Goal: Transaction & Acquisition: Purchase product/service

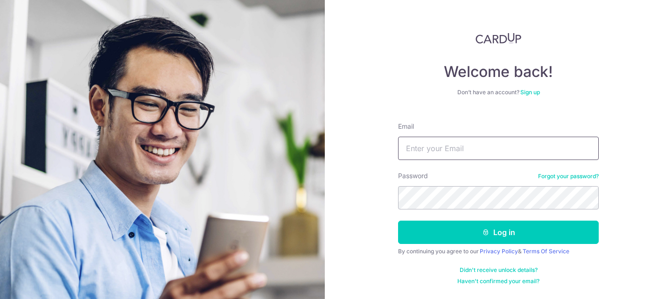
type input "[EMAIL_ADDRESS][DOMAIN_NAME]"
click at [398, 221] on button "Log in" at bounding box center [498, 232] width 201 height 23
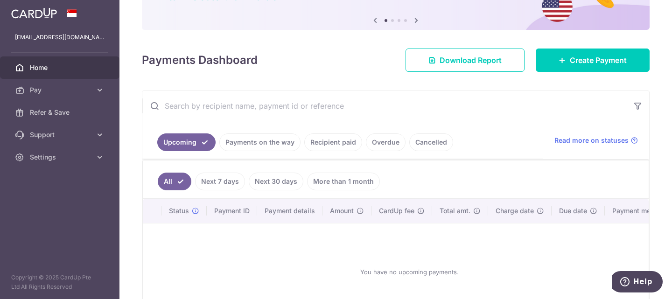
scroll to position [93, 0]
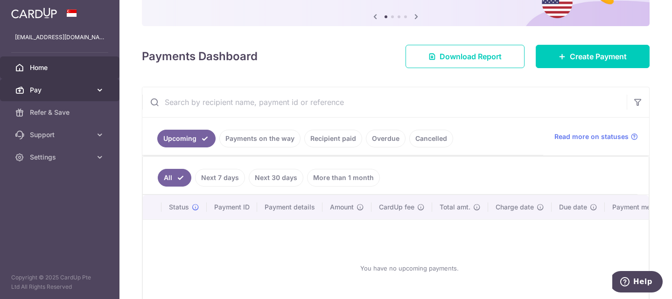
click at [70, 95] on link "Pay" at bounding box center [59, 90] width 119 height 22
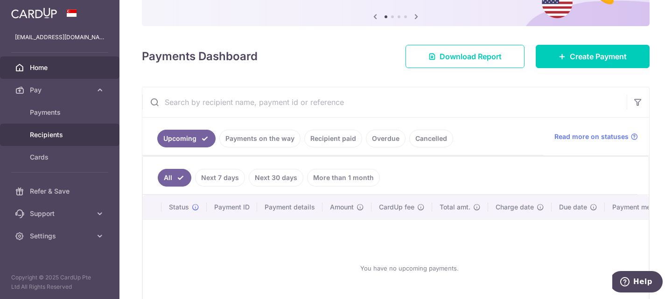
click at [56, 130] on link "Recipients" at bounding box center [59, 135] width 119 height 22
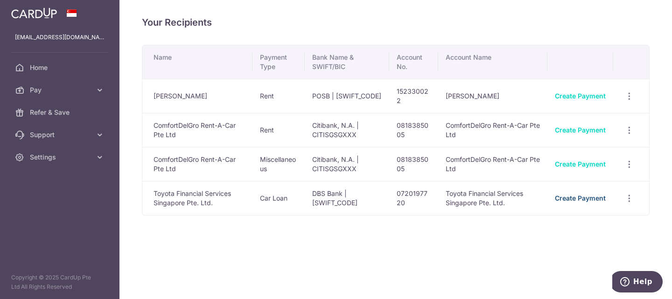
click at [583, 196] on link "Create Payment" at bounding box center [580, 198] width 51 height 8
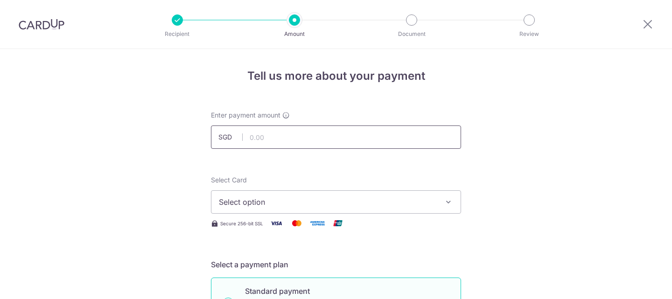
click at [288, 142] on input "text" at bounding box center [336, 137] width 250 height 23
type input "700.00"
click at [270, 194] on button "Select option" at bounding box center [336, 201] width 250 height 23
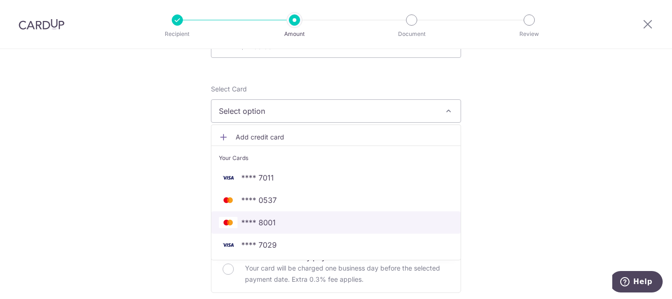
scroll to position [93, 0]
click at [275, 217] on span "**** 8001" at bounding box center [336, 220] width 234 height 11
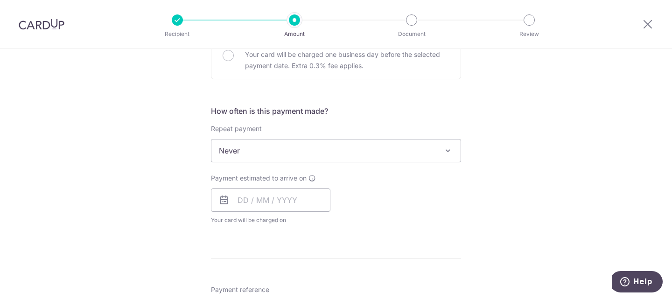
scroll to position [327, 0]
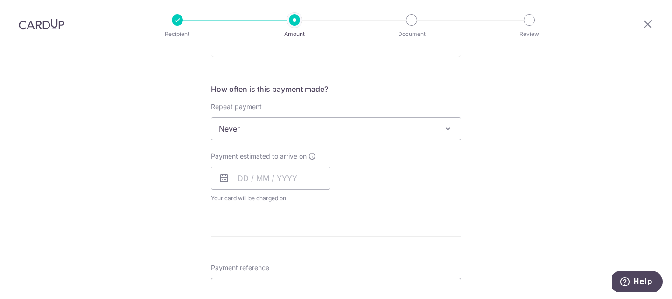
click at [353, 138] on span "Never" at bounding box center [335, 129] width 249 height 22
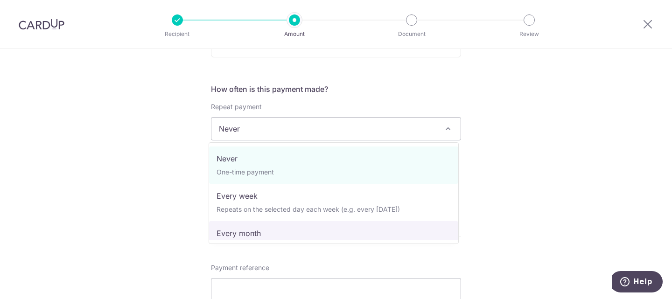
select select "3"
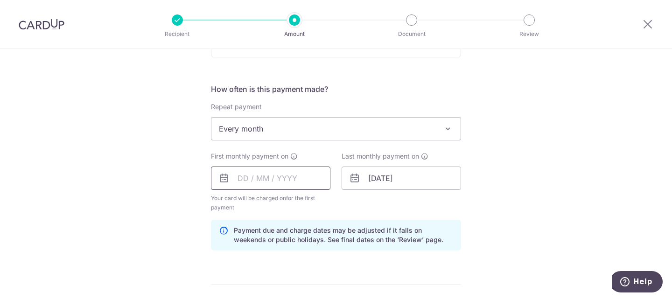
click at [288, 168] on input "text" at bounding box center [270, 178] width 119 height 23
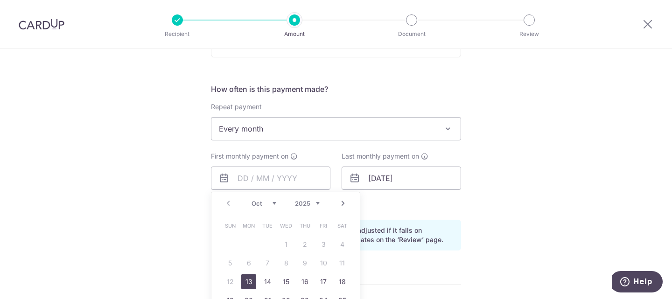
click at [246, 278] on link "13" at bounding box center [248, 281] width 15 height 15
type input "13/10/2025"
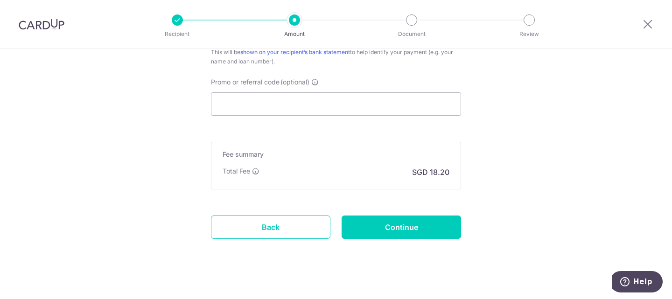
scroll to position [642, 0]
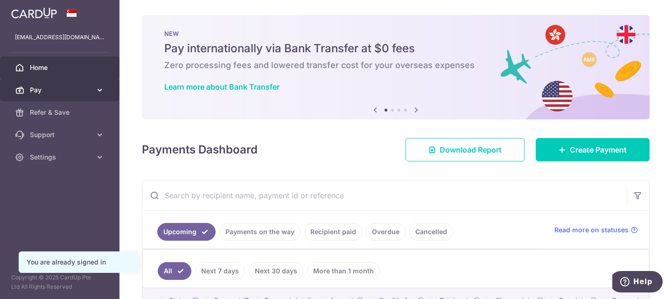
click at [56, 97] on link "Pay" at bounding box center [59, 90] width 119 height 22
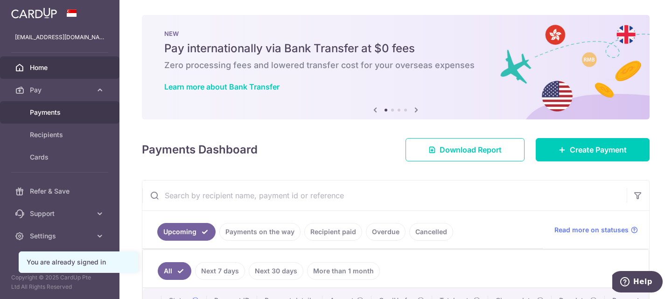
click at [56, 111] on span "Payments" at bounding box center [61, 112] width 62 height 9
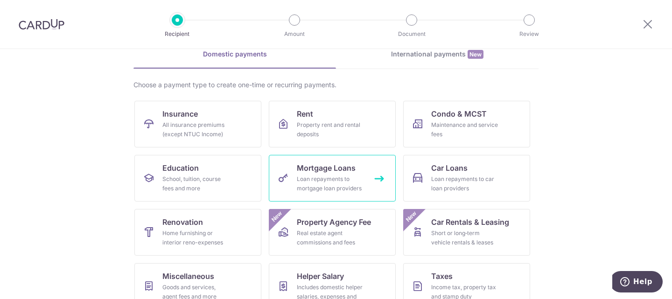
scroll to position [47, 0]
click at [298, 182] on div "Loan repayments to mortgage loan providers" at bounding box center [330, 183] width 67 height 19
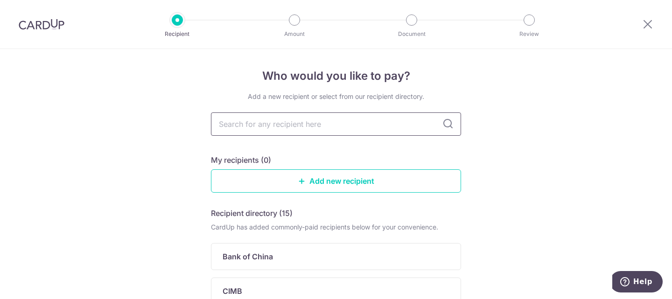
click at [288, 122] on input "text" at bounding box center [336, 123] width 250 height 23
type input "toyo"
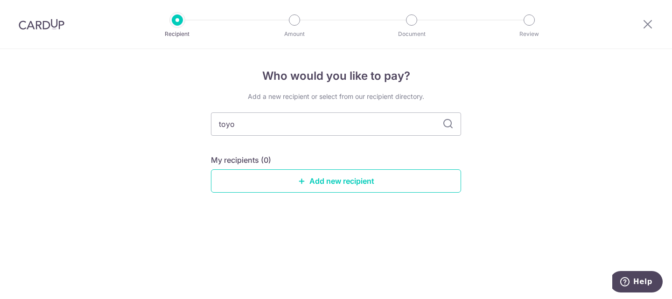
type input "toy"
type input "toyo"
type input "t"
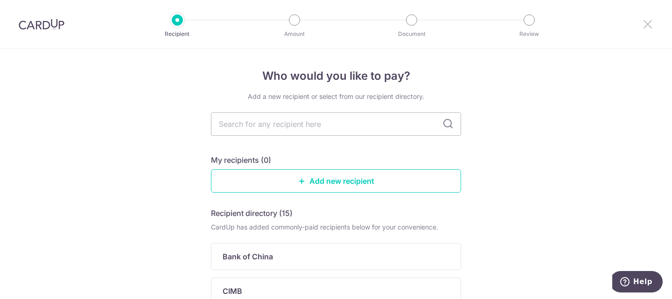
click at [646, 24] on icon at bounding box center [647, 24] width 11 height 12
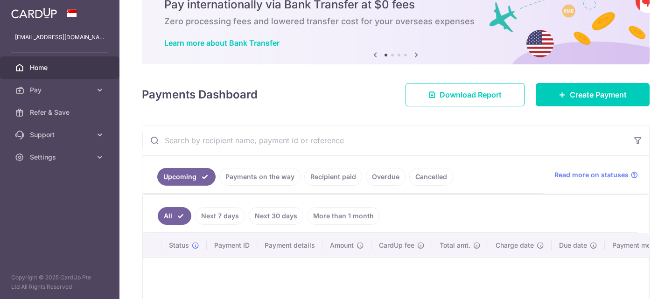
scroll to position [140, 0]
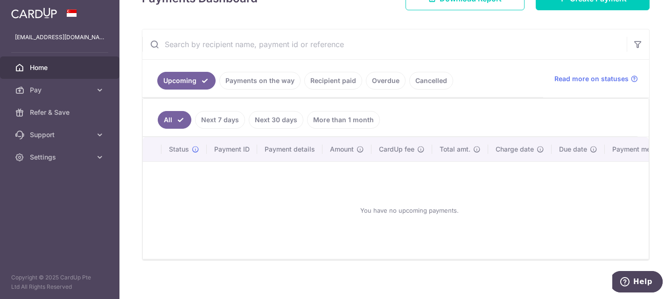
click at [339, 78] on link "Recipient paid" at bounding box center [333, 81] width 58 height 18
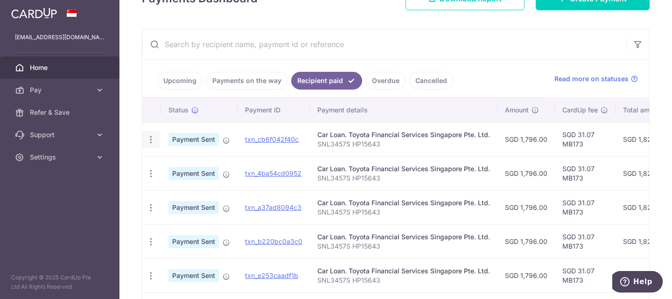
click at [152, 136] on icon "button" at bounding box center [151, 140] width 10 height 10
click at [171, 138] on span "Payment Sent" at bounding box center [194, 139] width 50 height 13
click at [176, 140] on span "Payment Sent" at bounding box center [194, 139] width 50 height 13
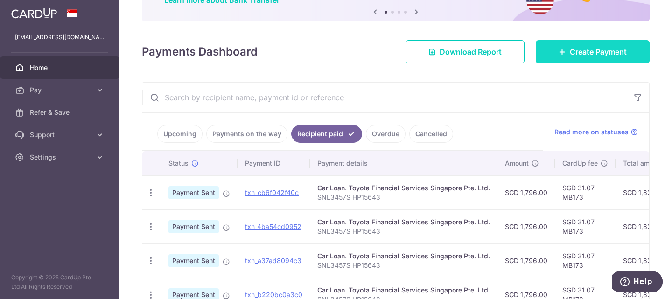
scroll to position [0, 0]
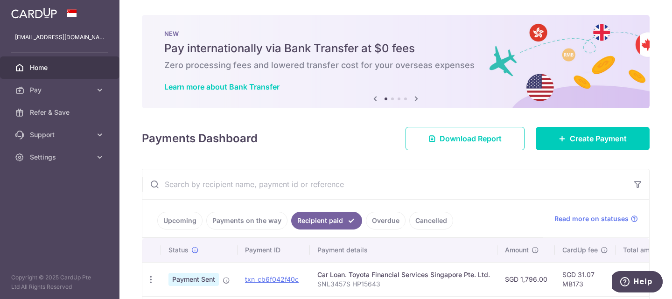
click at [374, 184] on input "text" at bounding box center [384, 184] width 485 height 30
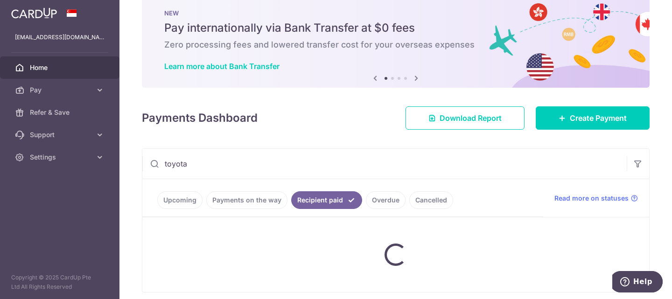
scroll to position [58, 0]
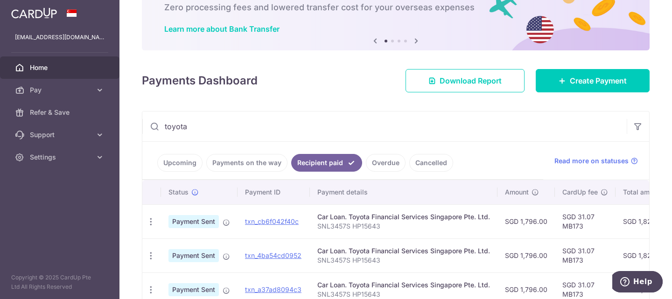
type input "toyota"
click at [423, 229] on p "SNL3457S HP15643" at bounding box center [403, 226] width 173 height 9
click at [409, 213] on div "Car Loan. Toyota Financial Services Singapore Pte. Ltd." at bounding box center [403, 216] width 173 height 9
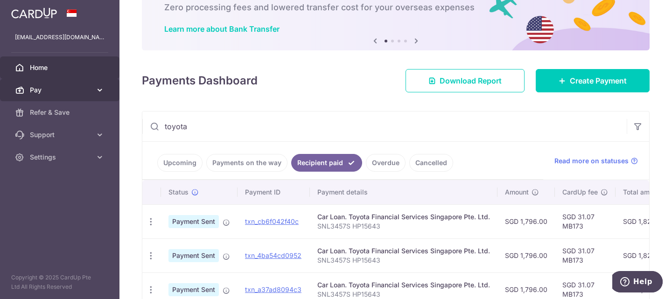
click at [46, 91] on span "Pay" at bounding box center [61, 89] width 62 height 9
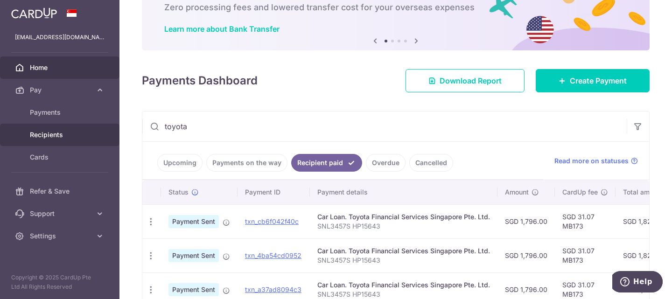
click at [47, 132] on span "Recipients" at bounding box center [61, 134] width 62 height 9
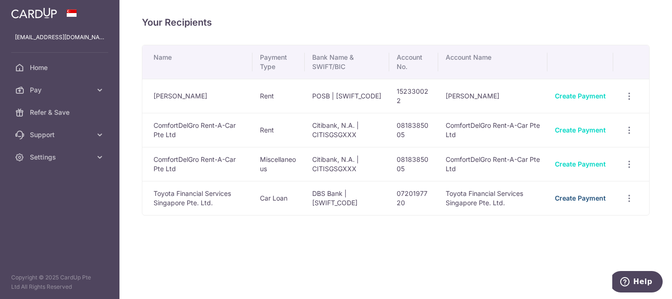
click at [581, 196] on link "Create Payment" at bounding box center [580, 198] width 51 height 8
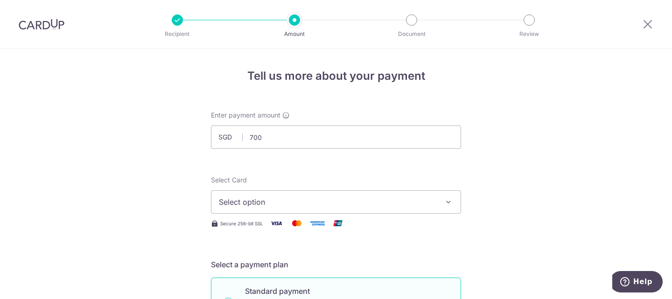
type input "700.00"
click at [264, 202] on span "Select option" at bounding box center [328, 202] width 218 height 11
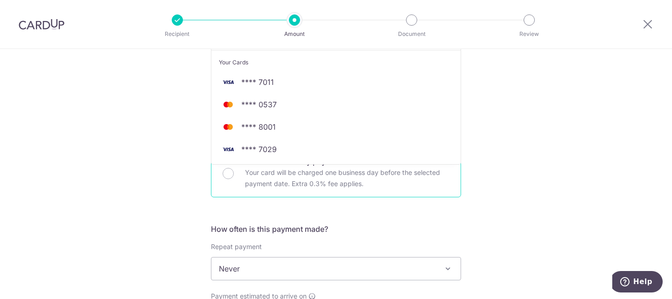
scroll to position [280, 0]
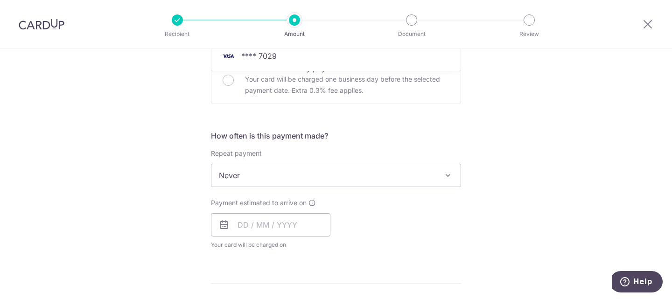
click at [500, 171] on div "Tell us more about your payment Enter payment amount SGD 700.00 700.00 Select C…" at bounding box center [336, 191] width 672 height 844
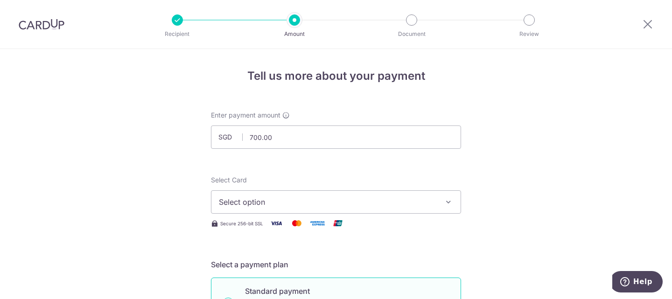
click at [278, 195] on button "Select option" at bounding box center [336, 201] width 250 height 23
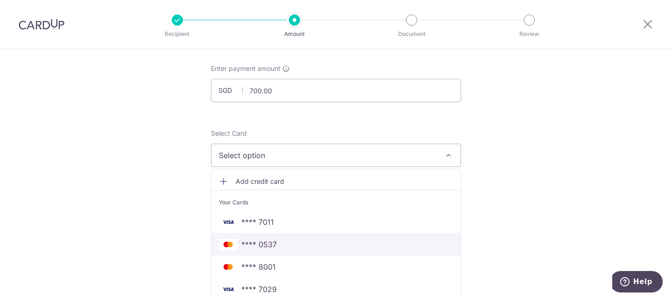
click at [260, 246] on span "**** 0537" at bounding box center [258, 244] width 35 height 11
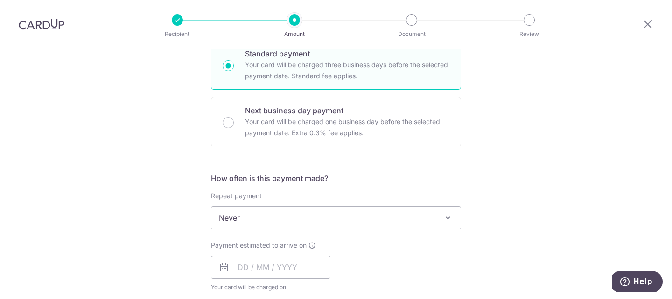
scroll to position [280, 0]
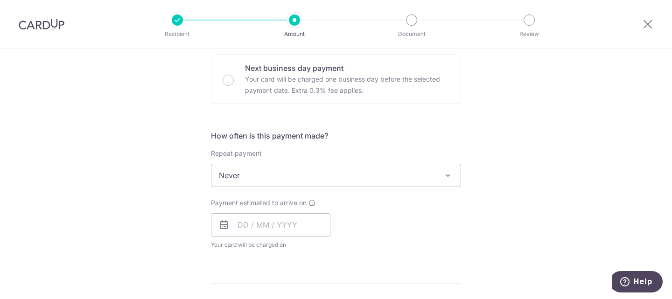
click at [250, 171] on span "Never" at bounding box center [335, 175] width 249 height 22
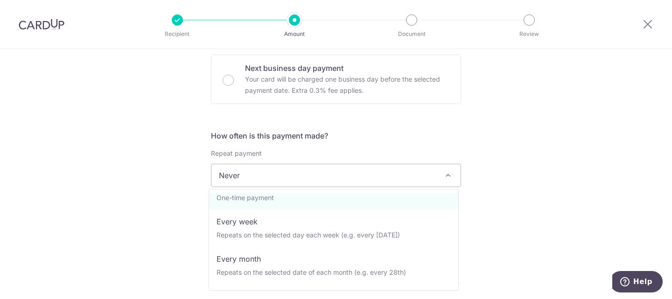
scroll to position [47, 0]
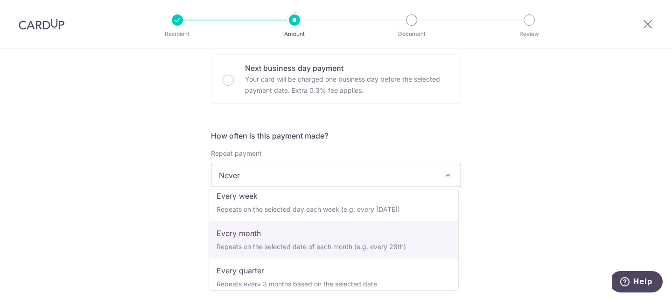
select select "3"
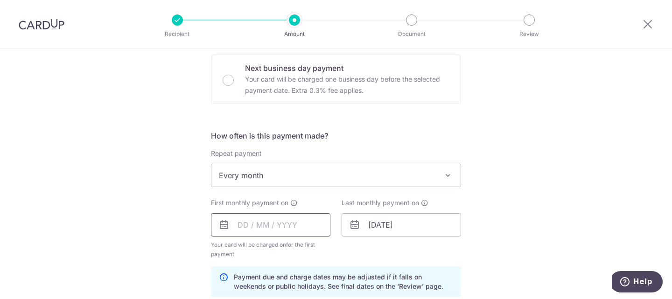
click at [253, 226] on input "text" at bounding box center [270, 224] width 119 height 23
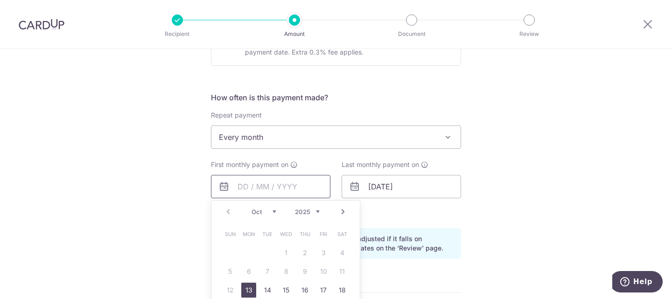
scroll to position [373, 0]
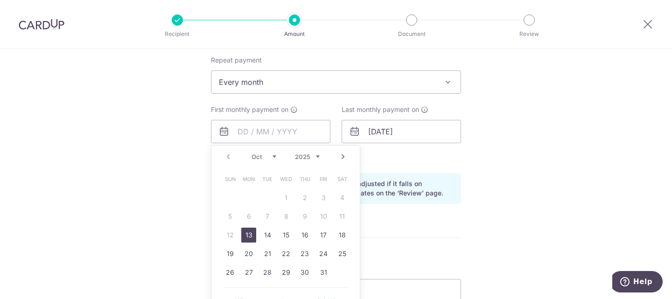
click at [246, 234] on link "13" at bounding box center [248, 235] width 15 height 15
type input "[DATE]"
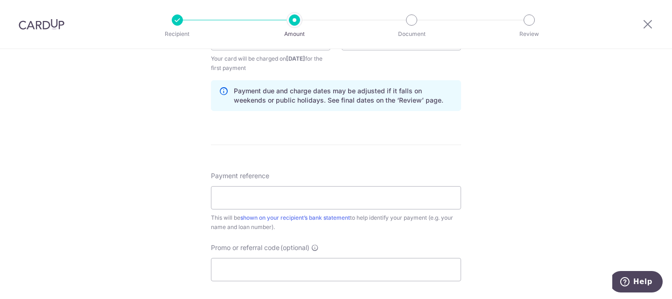
scroll to position [467, 0]
click at [319, 191] on input "Payment reference" at bounding box center [336, 197] width 250 height 23
type input "SNL3457S HP No 15643"
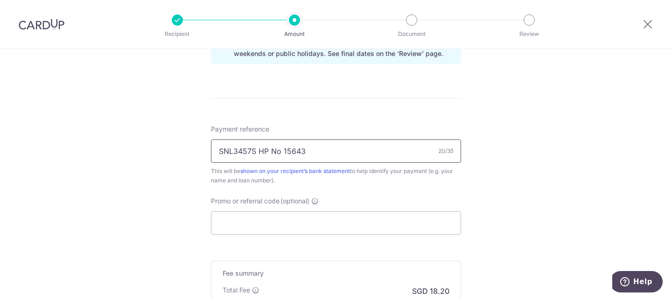
scroll to position [513, 0]
click at [294, 226] on input "Promo or referral code (optional)" at bounding box center [336, 222] width 250 height 23
paste input "3HOME25R"
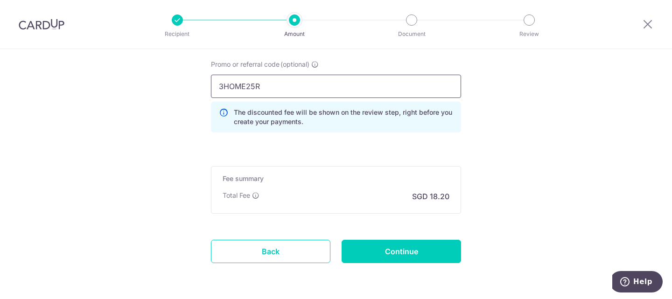
scroll to position [653, 0]
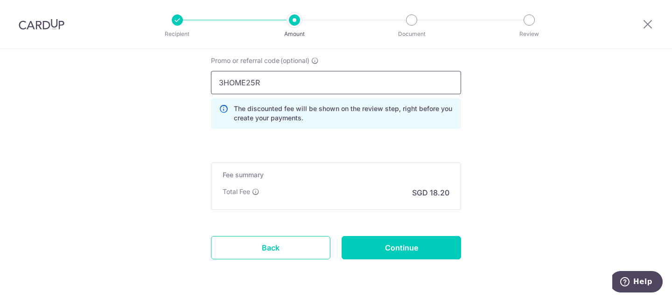
type input "3HOME25R"
click at [388, 253] on input "Continue" at bounding box center [401, 247] width 119 height 23
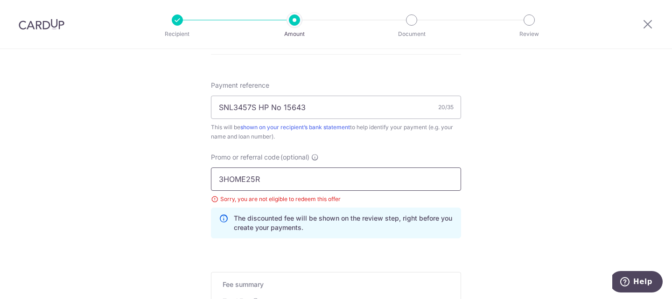
click at [218, 180] on input "3HOME25R" at bounding box center [336, 179] width 250 height 23
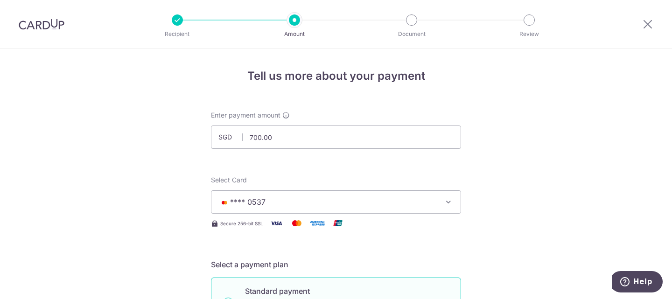
click at [261, 206] on span "**** 0537" at bounding box center [247, 201] width 35 height 9
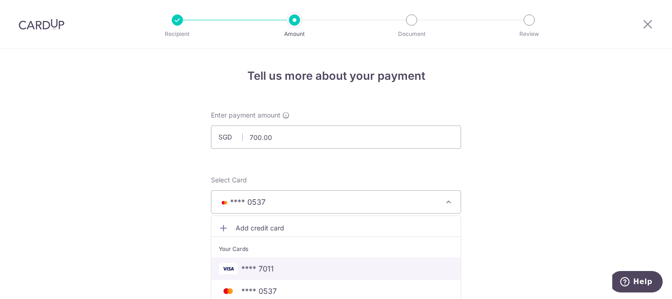
click at [253, 267] on span "**** 7011" at bounding box center [257, 268] width 33 height 11
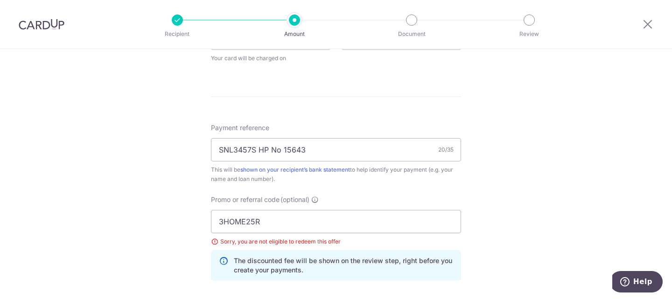
scroll to position [607, 0]
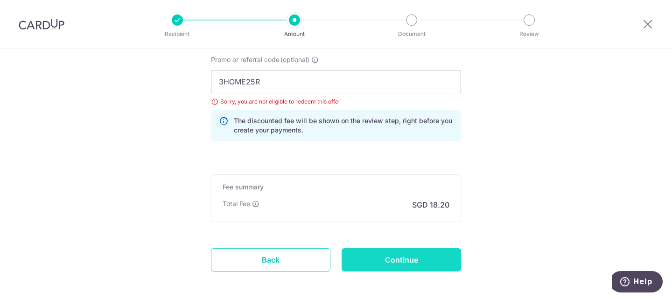
click at [380, 254] on input "Continue" at bounding box center [401, 259] width 119 height 23
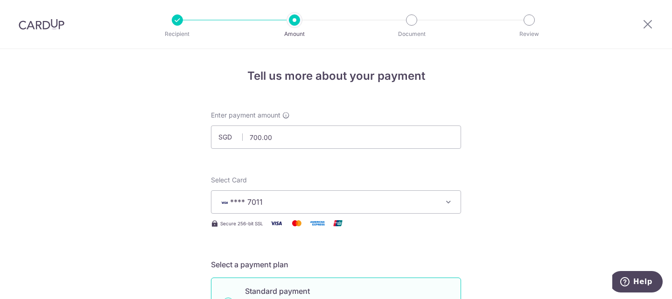
click at [296, 210] on button "**** 7011" at bounding box center [336, 201] width 250 height 23
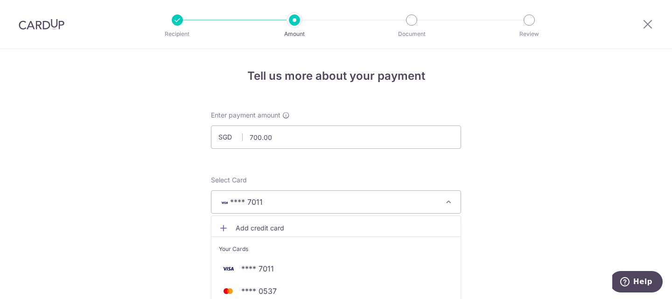
click at [31, 19] on img at bounding box center [42, 24] width 46 height 11
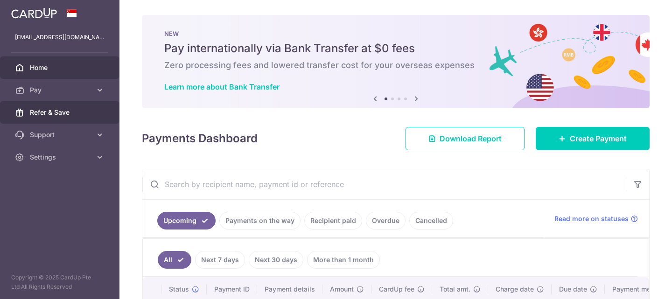
click at [72, 113] on span "Refer & Save" at bounding box center [61, 112] width 62 height 9
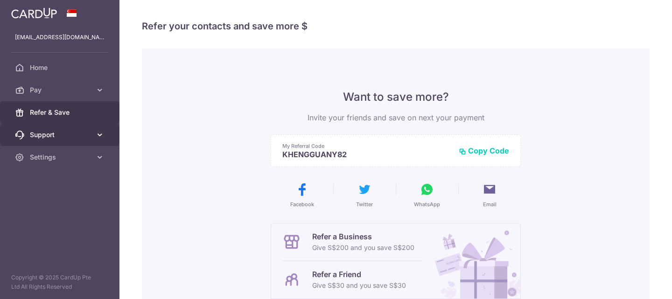
click at [77, 140] on link "Support" at bounding box center [59, 135] width 119 height 22
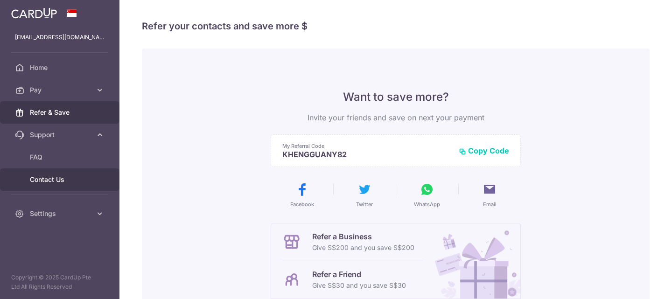
click at [63, 184] on span "Contact Us" at bounding box center [61, 179] width 62 height 9
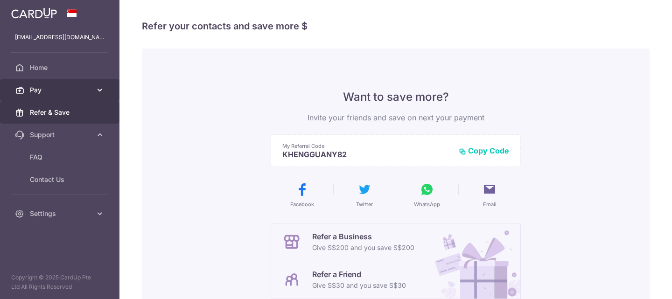
click at [47, 86] on span "Pay" at bounding box center [61, 89] width 62 height 9
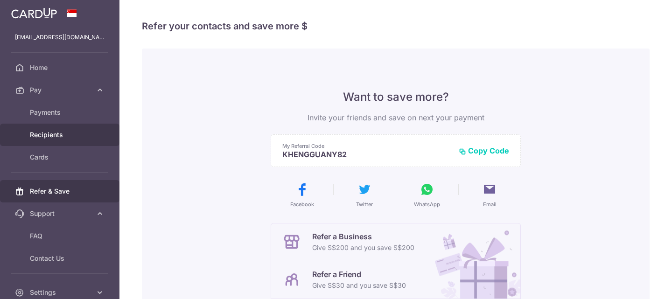
click at [48, 132] on span "Recipients" at bounding box center [61, 134] width 62 height 9
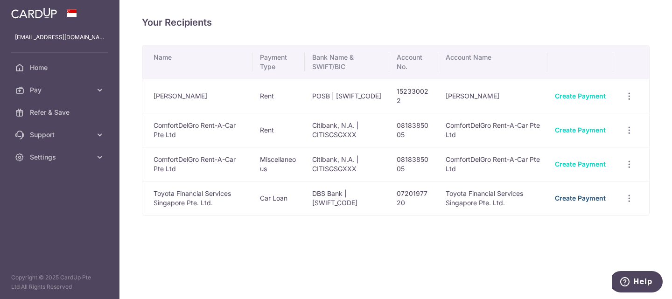
click at [591, 200] on link "Create Payment" at bounding box center [580, 198] width 51 height 8
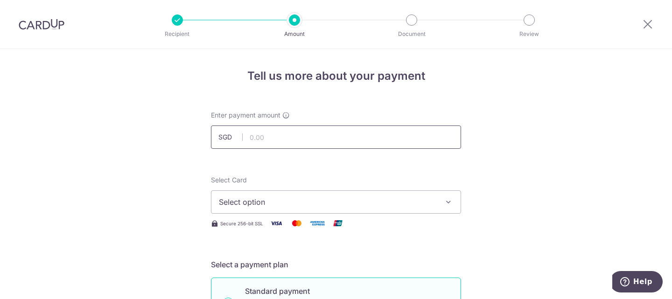
click at [308, 137] on input "text" at bounding box center [336, 137] width 250 height 23
type input "700.00"
click at [271, 202] on span "Select option" at bounding box center [328, 202] width 218 height 11
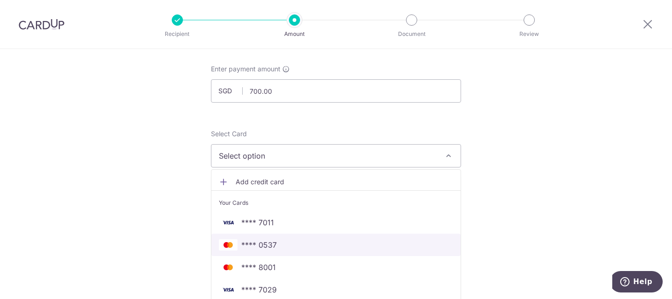
scroll to position [47, 0]
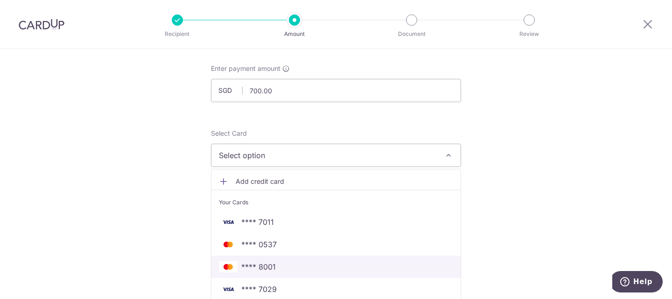
click at [262, 265] on span "**** 8001" at bounding box center [258, 266] width 35 height 11
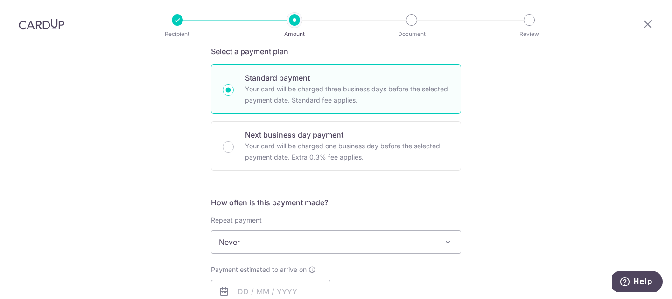
scroll to position [233, 0]
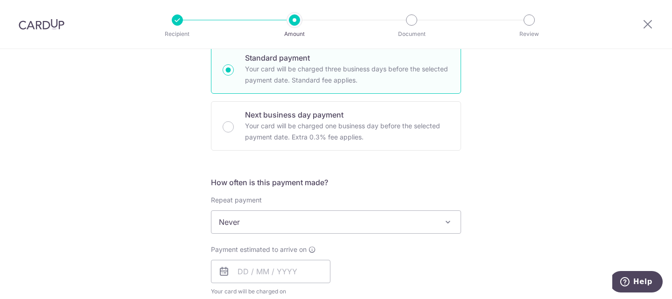
click at [260, 227] on span "Never" at bounding box center [335, 222] width 249 height 22
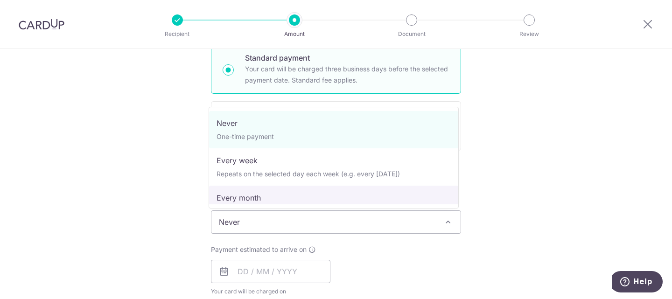
select select "3"
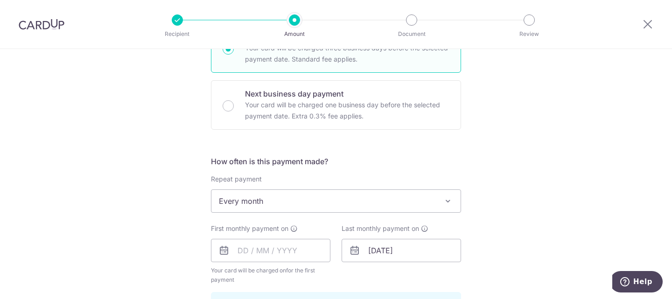
scroll to position [280, 0]
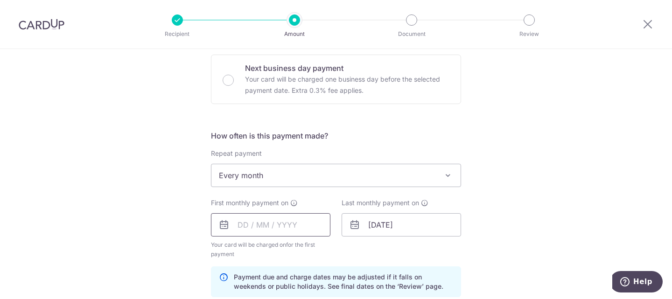
click at [258, 219] on input "text" at bounding box center [270, 224] width 119 height 23
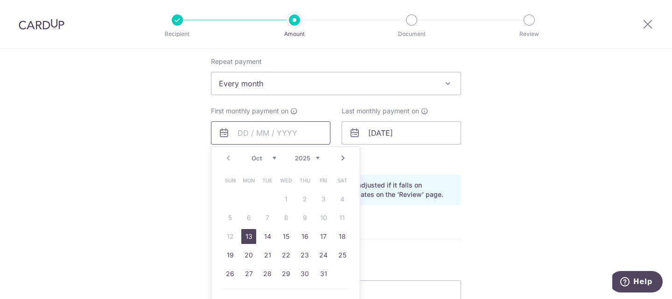
scroll to position [373, 0]
click at [252, 234] on link "13" at bounding box center [248, 235] width 15 height 15
type input "[DATE]"
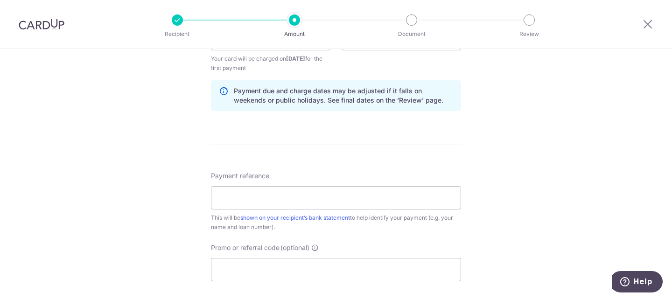
scroll to position [467, 0]
click at [255, 195] on input "Payment reference" at bounding box center [336, 197] width 250 height 23
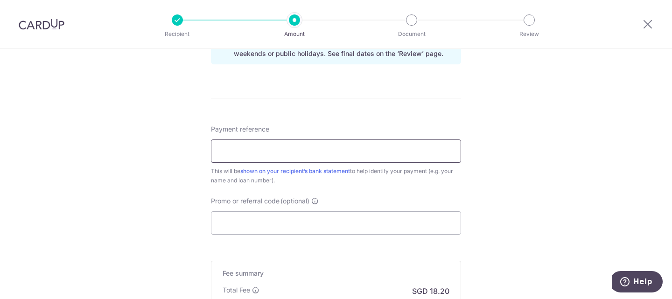
scroll to position [513, 0]
type input "SNL3457S HP No 15643"
click at [258, 220] on input "Promo or referral code (optional)" at bounding box center [336, 222] width 250 height 23
paste input "SAVERENT179"
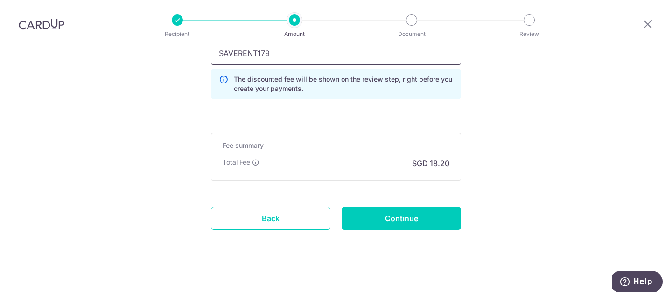
scroll to position [684, 0]
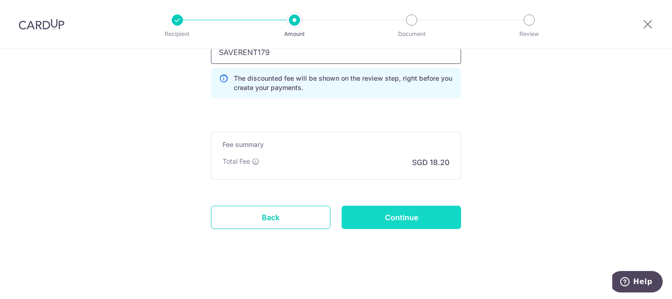
type input "SAVERENT179"
click at [390, 209] on input "Continue" at bounding box center [401, 217] width 119 height 23
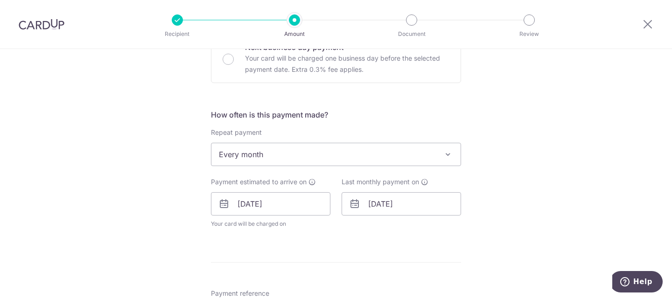
scroll to position [327, 0]
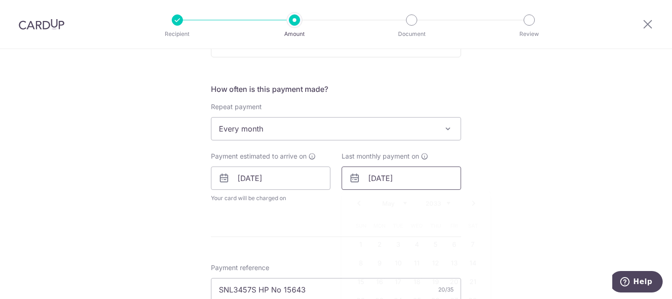
click at [385, 179] on input "31/05/2033" at bounding box center [401, 178] width 119 height 23
click at [437, 202] on select "2025 2026 2027 2028 2029 2030 2031 2032 2033 2034 2035" at bounding box center [438, 203] width 25 height 7
click at [394, 204] on select "Jan Feb Mar Apr May Jun Jul Aug Sep Oct Nov Dec" at bounding box center [394, 203] width 25 height 7
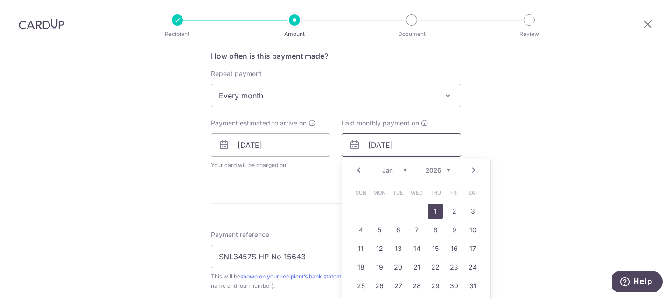
scroll to position [420, 0]
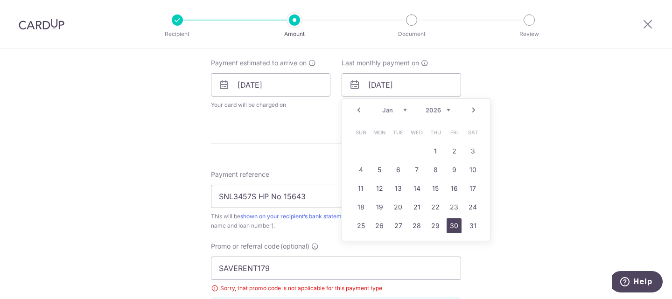
click at [448, 224] on link "30" at bounding box center [454, 225] width 15 height 15
type input "[DATE]"
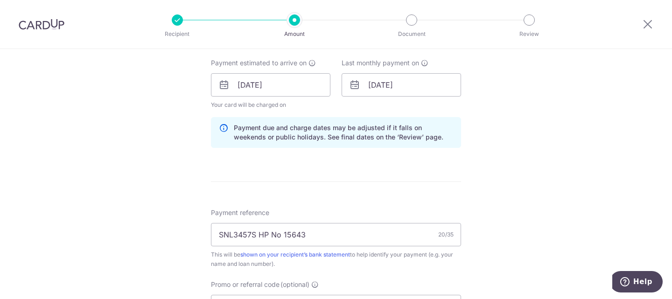
click at [515, 174] on div "Tell us more about your payment Enter payment amount SGD 700.00 700.00 Select C…" at bounding box center [336, 98] width 672 height 938
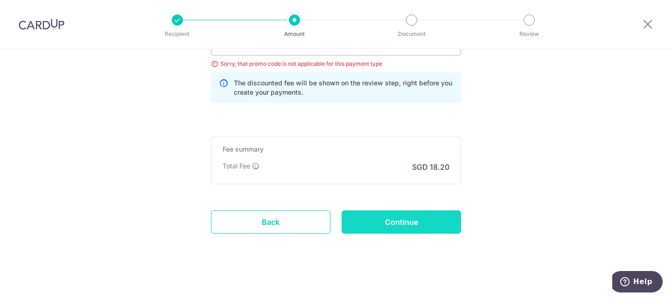
scroll to position [688, 0]
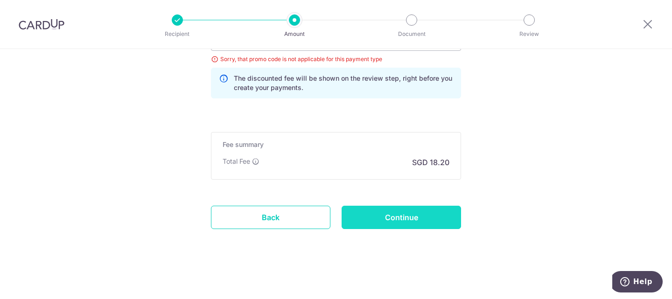
click at [432, 220] on input "Continue" at bounding box center [401, 217] width 119 height 23
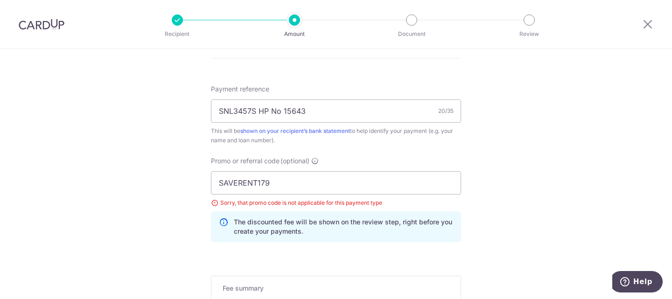
scroll to position [513, 0]
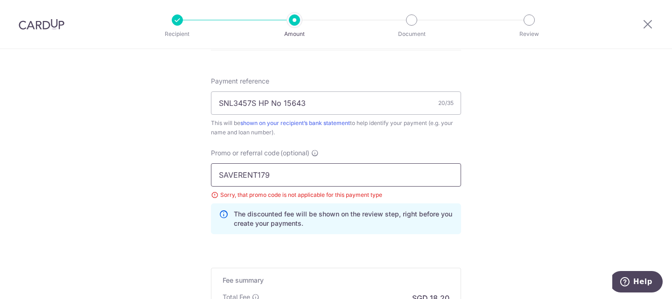
click at [280, 176] on input "SAVERENT179" at bounding box center [336, 174] width 250 height 23
click at [219, 175] on input "SAVERENT179" at bounding box center [336, 174] width 250 height 23
type input "SAVERENT179"
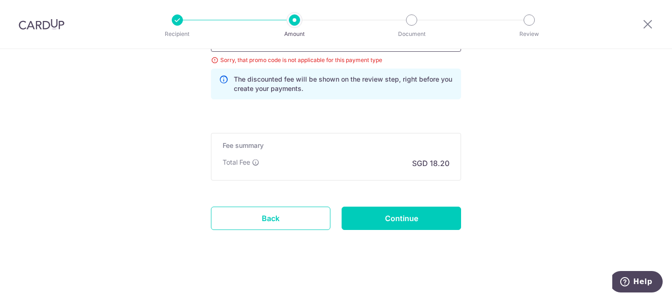
scroll to position [649, 0]
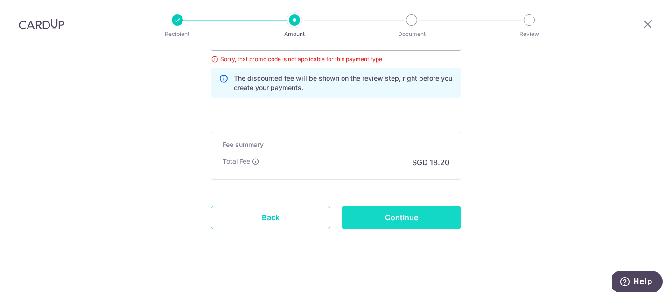
click at [364, 216] on input "Continue" at bounding box center [401, 217] width 119 height 23
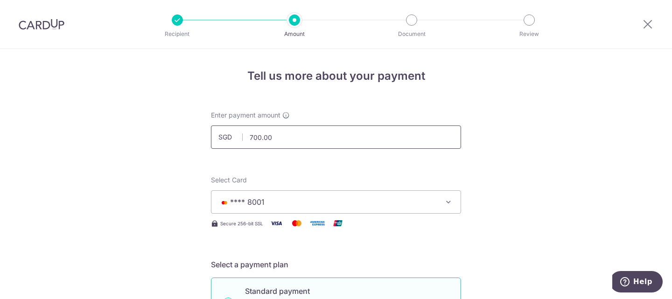
click at [296, 139] on input "700.00" at bounding box center [336, 137] width 250 height 23
drag, startPoint x: 296, startPoint y: 139, endPoint x: 134, endPoint y: 127, distance: 161.9
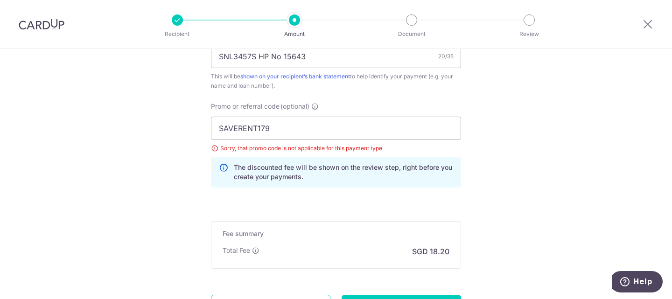
scroll to position [649, 0]
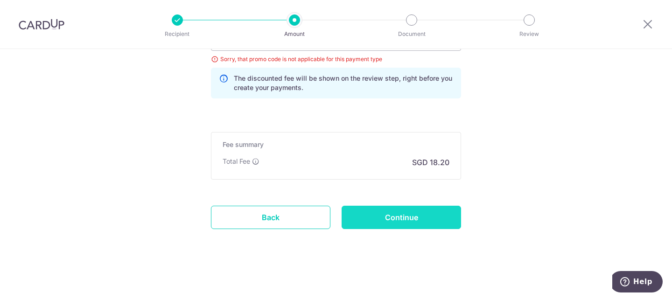
click at [414, 225] on input "Continue" at bounding box center [401, 217] width 119 height 23
type input "1,000.00"
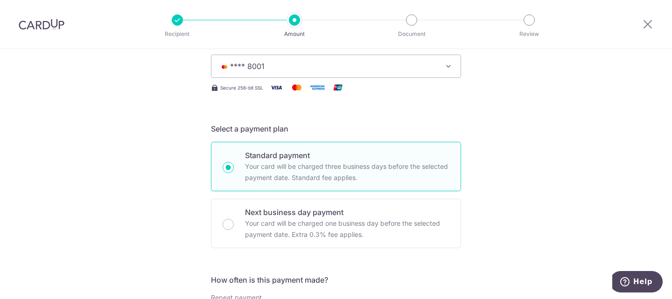
scroll to position [42, 0]
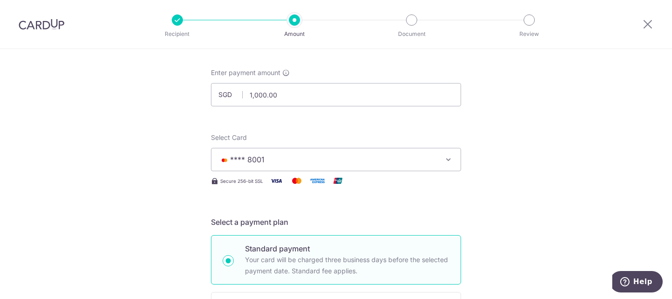
click at [307, 161] on span "**** 8001" at bounding box center [328, 159] width 218 height 11
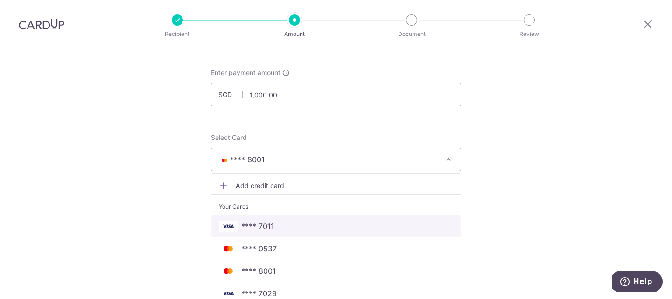
click at [276, 222] on span "**** 7011" at bounding box center [336, 226] width 234 height 11
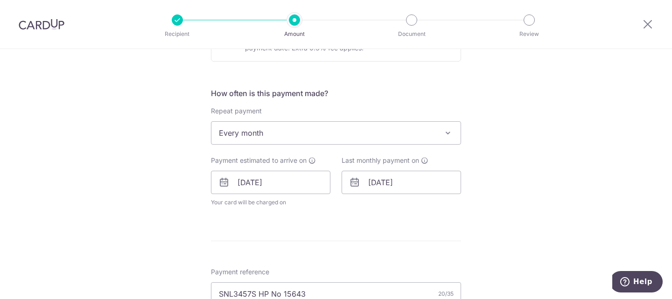
scroll to position [603, 0]
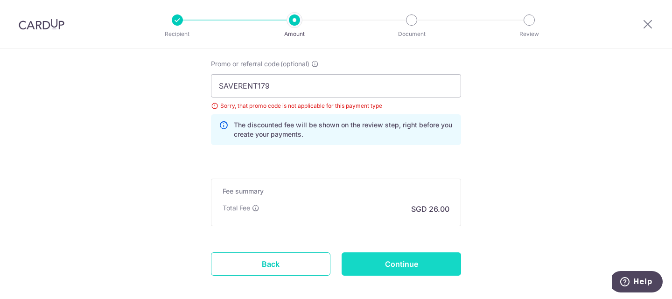
click at [376, 262] on input "Continue" at bounding box center [401, 264] width 119 height 23
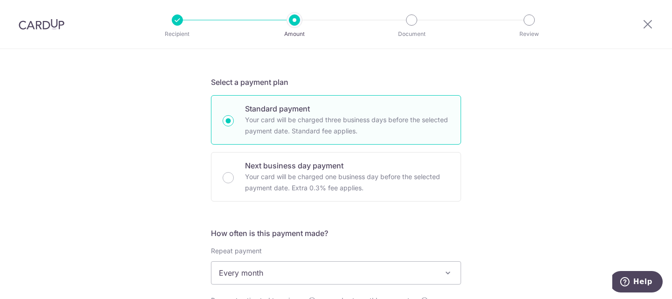
scroll to position [42, 0]
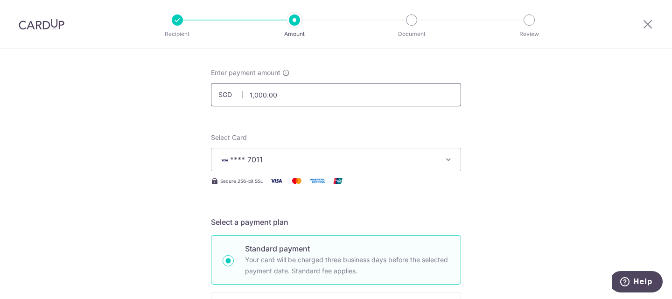
click at [284, 92] on input "1,000.00" at bounding box center [336, 94] width 250 height 23
click at [263, 162] on span "**** 7011" at bounding box center [328, 159] width 218 height 11
type input "1,000.00"
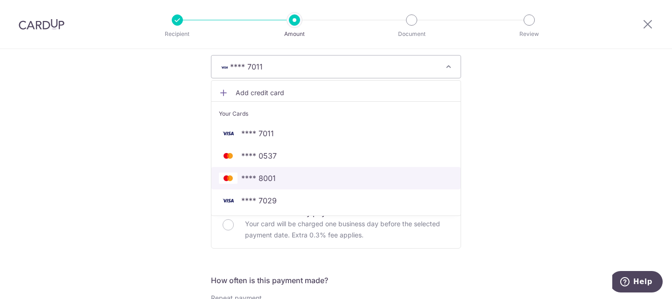
scroll to position [136, 0]
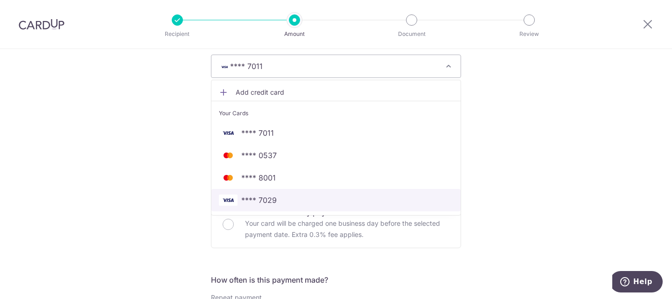
click at [261, 203] on span "**** 7029" at bounding box center [258, 200] width 35 height 11
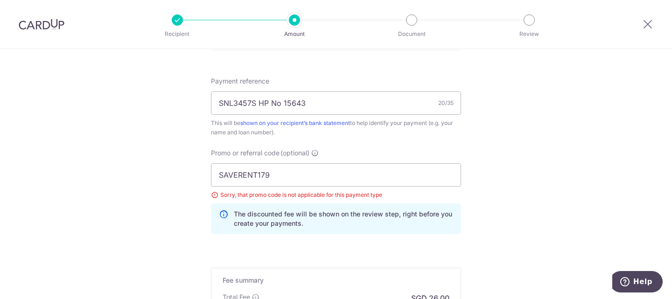
scroll to position [649, 0]
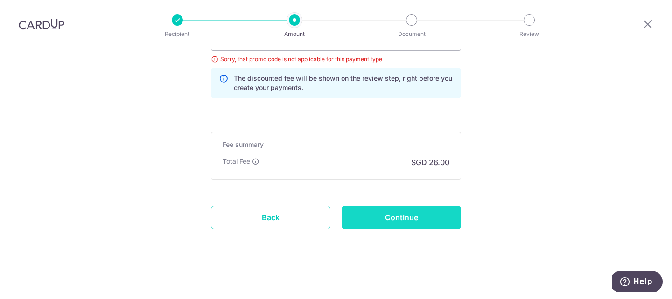
click at [418, 216] on input "Continue" at bounding box center [401, 217] width 119 height 23
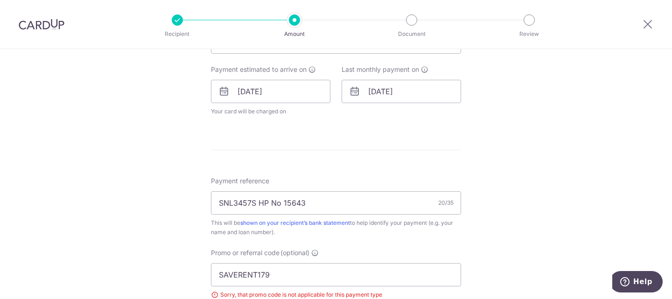
scroll to position [509, 0]
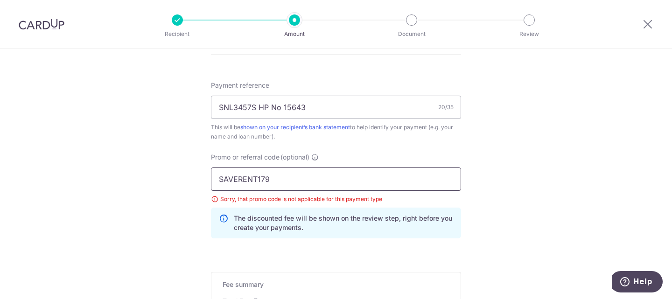
drag, startPoint x: 245, startPoint y: 178, endPoint x: 79, endPoint y: 178, distance: 165.7
paste input "REC185"
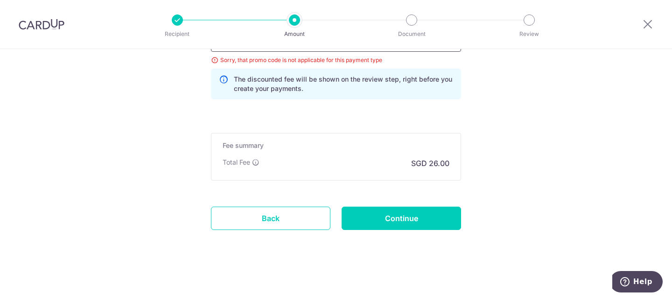
scroll to position [649, 0]
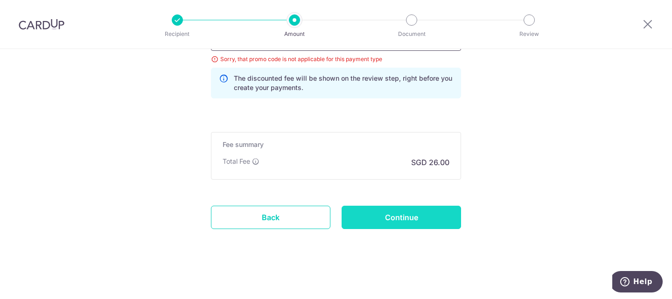
type input "REC185"
click at [381, 207] on input "Continue" at bounding box center [401, 217] width 119 height 23
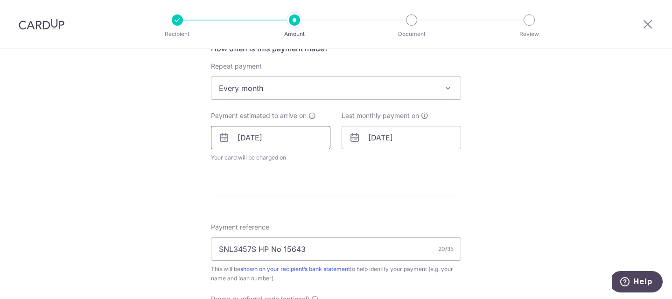
scroll to position [467, 0]
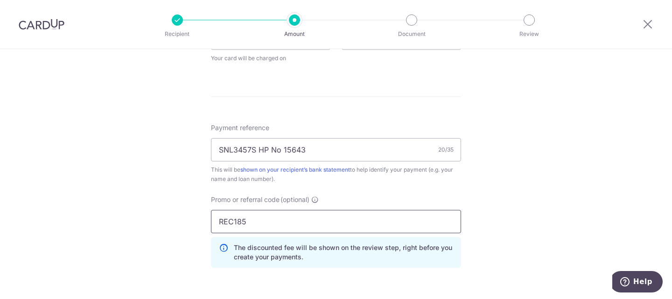
drag, startPoint x: 265, startPoint y: 218, endPoint x: 129, endPoint y: 221, distance: 135.8
click at [144, 224] on div "Tell us more about your payment Enter payment amount SGD 1,000.00 1000.00 Selec…" at bounding box center [336, 25] width 672 height 886
paste input "3HOME25R"
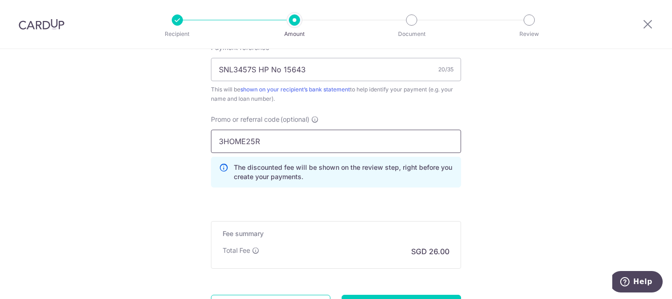
scroll to position [560, 0]
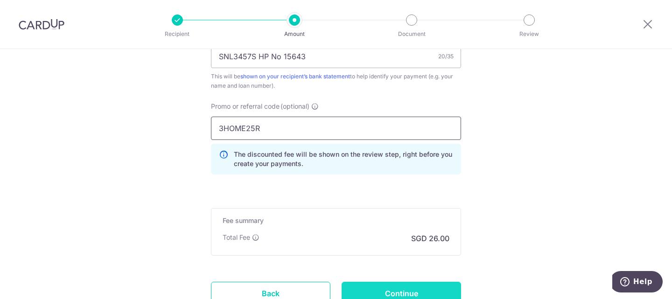
type input "3HOME25R"
click at [404, 287] on input "Continue" at bounding box center [401, 293] width 119 height 23
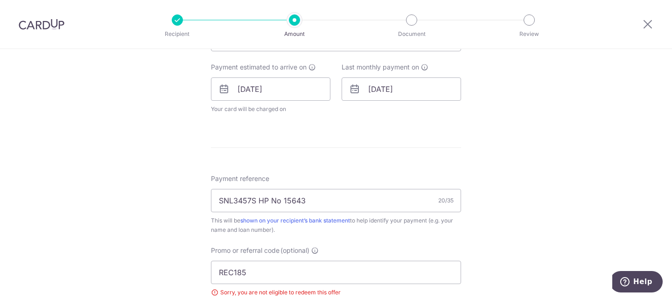
scroll to position [416, 0]
drag, startPoint x: 249, startPoint y: 267, endPoint x: 103, endPoint y: 267, distance: 145.6
click at [119, 267] on div "Tell us more about your payment Enter payment amount SGD 1,000.00 1000.00 Selec…" at bounding box center [336, 82] width 672 height 899
paste input "OFF22"
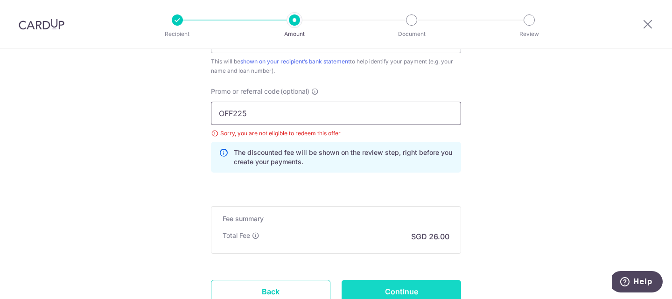
scroll to position [649, 0]
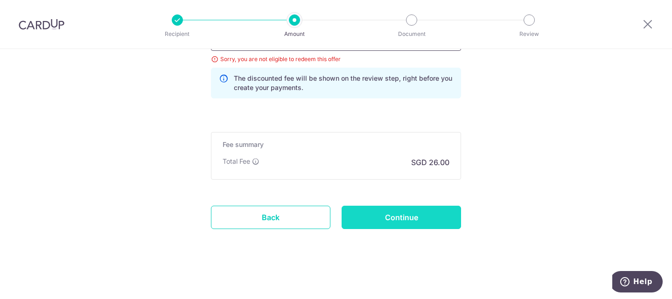
type input "OFF225"
click at [426, 216] on input "Continue" at bounding box center [401, 217] width 119 height 23
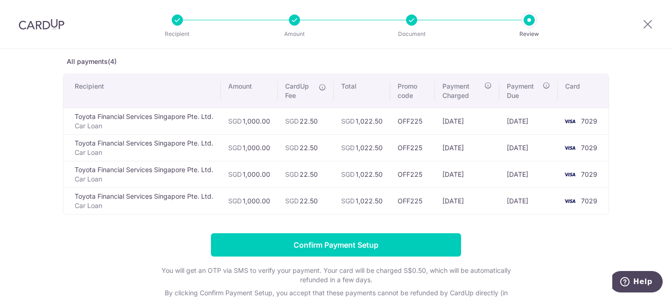
scroll to position [47, 0]
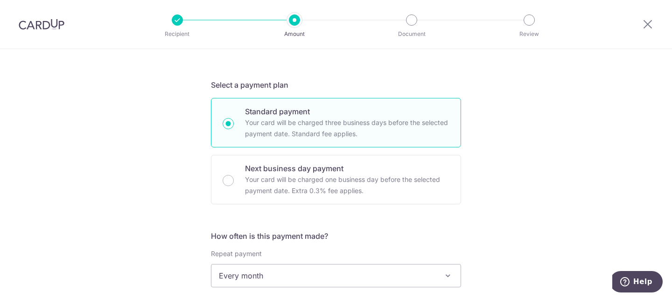
scroll to position [76, 0]
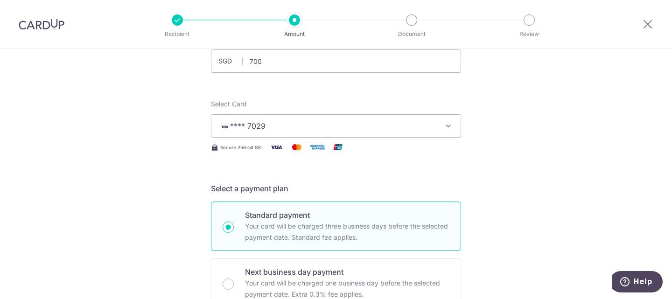
click at [251, 123] on span "**** 7029" at bounding box center [247, 125] width 35 height 9
type input "700.00"
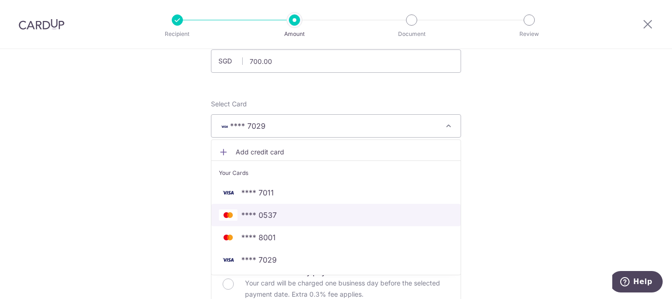
click at [251, 207] on link "**** 0537" at bounding box center [335, 215] width 249 height 22
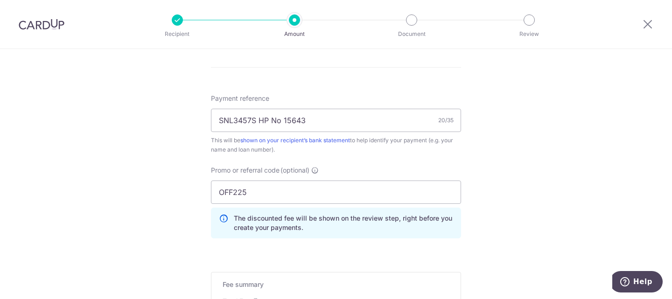
scroll to position [590, 0]
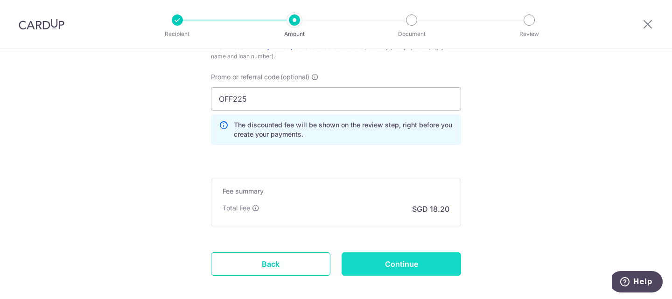
click at [403, 259] on input "Continue" at bounding box center [401, 264] width 119 height 23
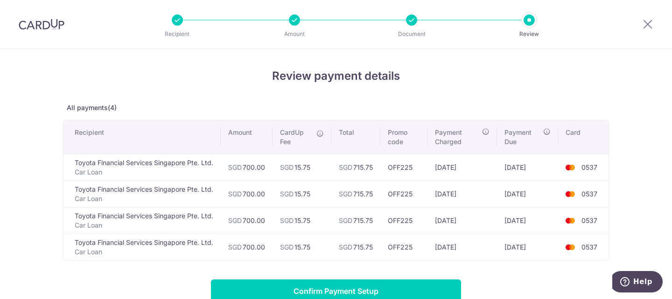
scroll to position [93, 0]
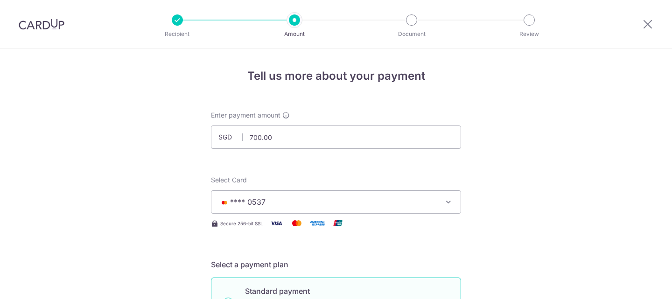
click at [29, 23] on img at bounding box center [42, 24] width 46 height 11
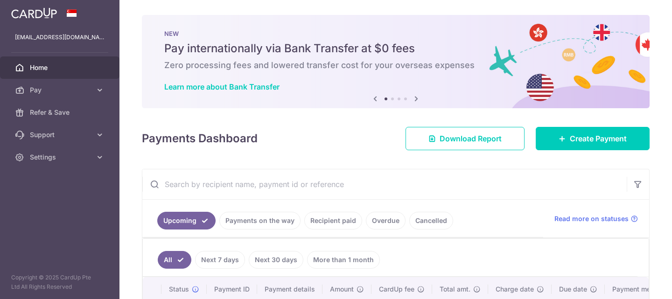
click at [30, 14] on img at bounding box center [34, 12] width 46 height 11
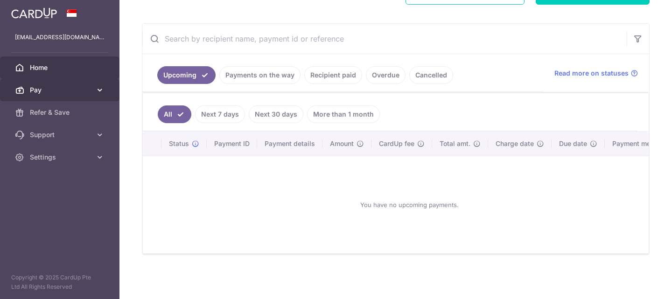
click at [67, 92] on span "Pay" at bounding box center [61, 89] width 62 height 9
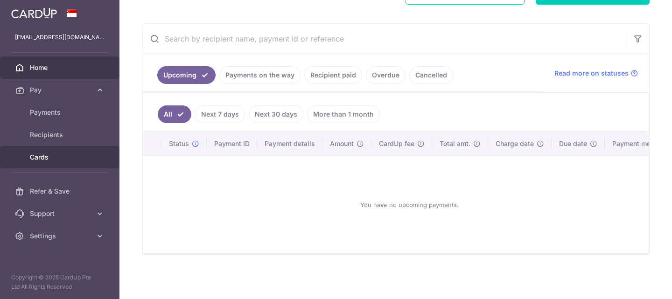
click at [53, 155] on span "Cards" at bounding box center [61, 157] width 62 height 9
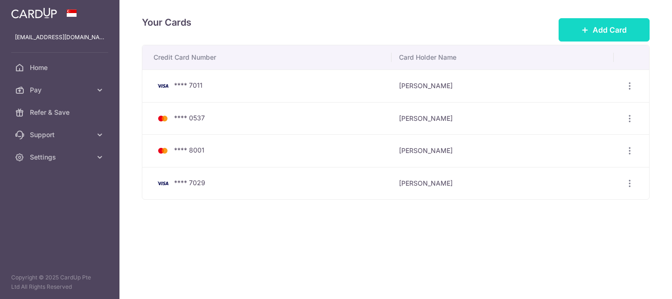
click at [596, 25] on span "Add Card" at bounding box center [610, 29] width 34 height 11
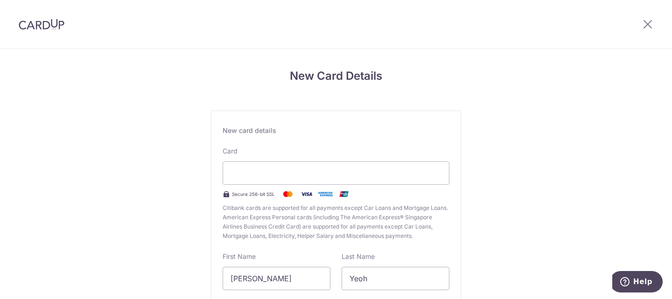
scroll to position [93, 0]
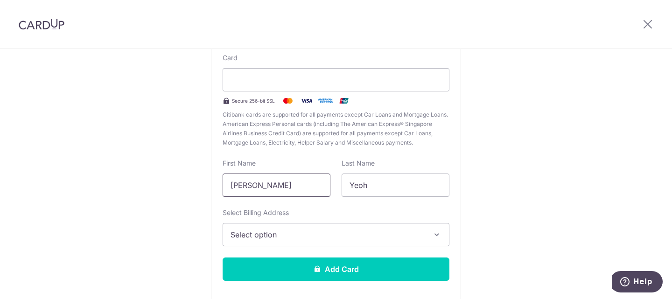
drag, startPoint x: 280, startPoint y: 183, endPoint x: 142, endPoint y: 184, distance: 138.2
click at [177, 184] on div "New Card Details New card details Card Secure 256-bit SSL Citibank cards are su…" at bounding box center [336, 152] width 672 height 392
type input "h"
type input "HUI MIN"
type input "LIM"
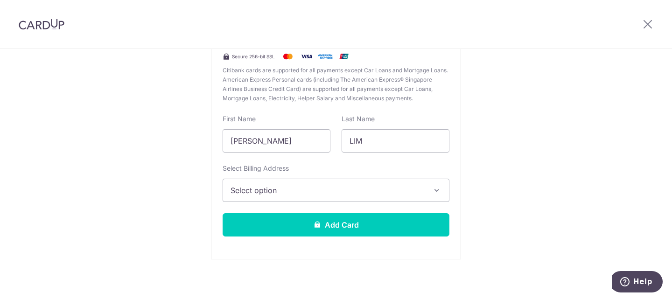
scroll to position [142, 0]
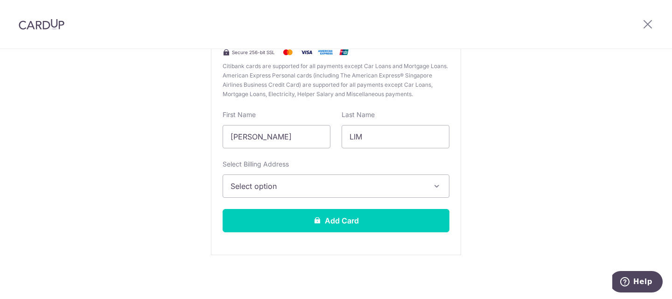
click at [227, 191] on button "Select option" at bounding box center [336, 186] width 227 height 23
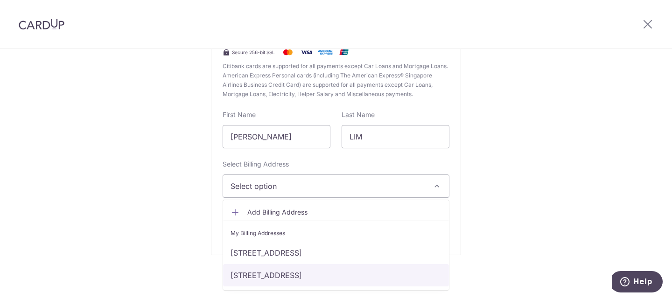
click at [238, 274] on link "[STREET_ADDRESS]" at bounding box center [336, 275] width 226 height 22
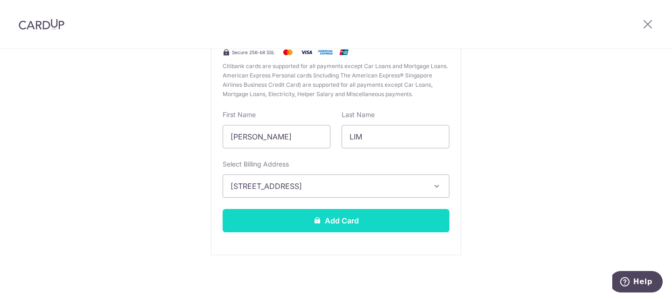
click at [255, 217] on button "Add Card" at bounding box center [336, 220] width 227 height 23
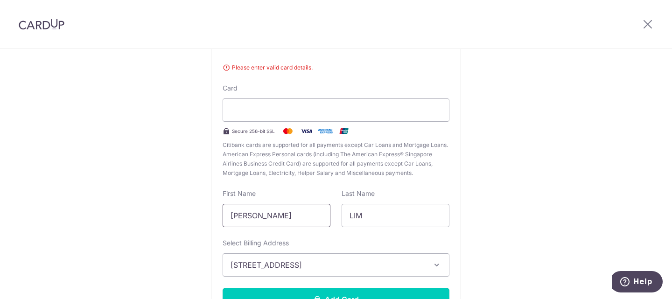
scroll to position [0, 0]
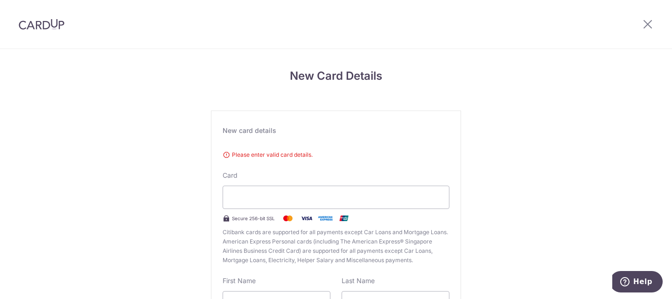
click at [263, 126] on div "New card details Please enter valid card details. Card Secure 256-bit SSL Citib…" at bounding box center [336, 266] width 250 height 311
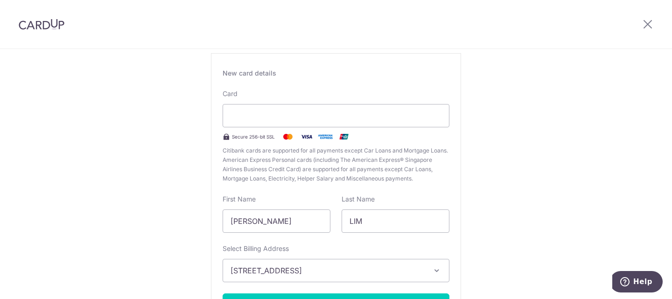
scroll to position [142, 0]
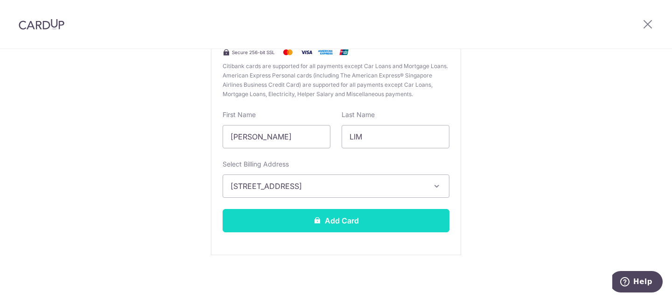
click at [351, 225] on button "Add Card" at bounding box center [336, 220] width 227 height 23
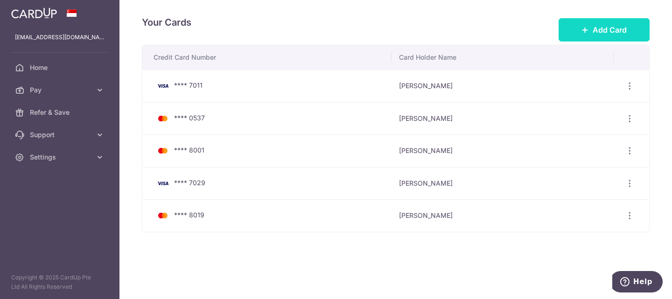
click at [583, 36] on button "Add Card" at bounding box center [604, 29] width 91 height 23
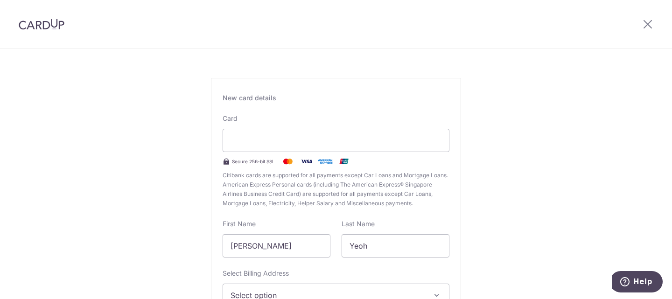
scroll to position [140, 0]
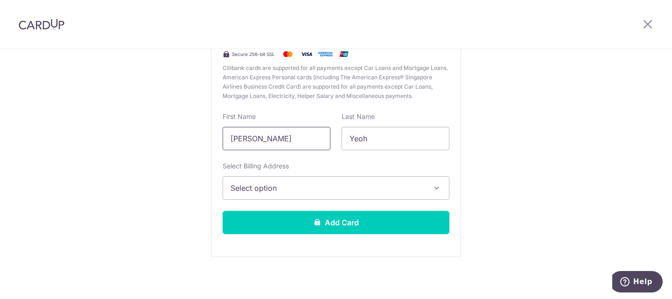
drag, startPoint x: 287, startPoint y: 139, endPoint x: 28, endPoint y: 124, distance: 259.0
click at [87, 128] on div "New Card Details New card details Card Secure 256-bit SSL Citibank cards are su…" at bounding box center [336, 105] width 672 height 392
type input "[PERSON_NAME]"
type input "M"
type input "LIIM"
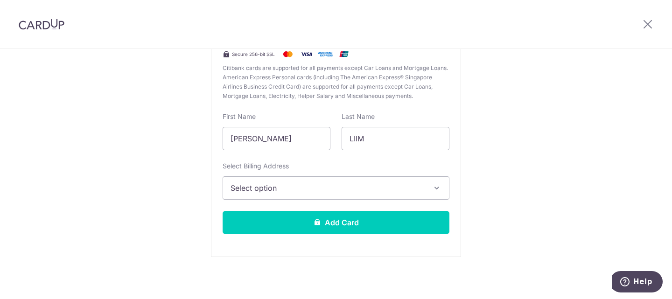
click at [241, 197] on button "Select option" at bounding box center [336, 187] width 227 height 23
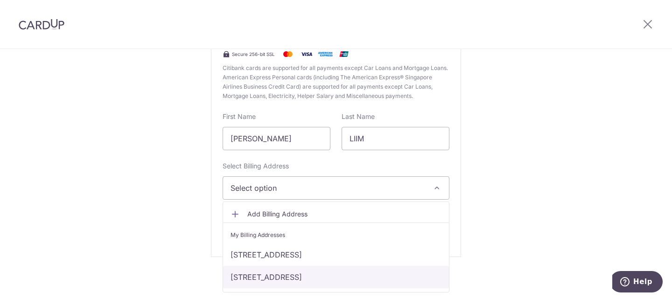
click at [245, 279] on link "[STREET_ADDRESS]" at bounding box center [336, 277] width 226 height 22
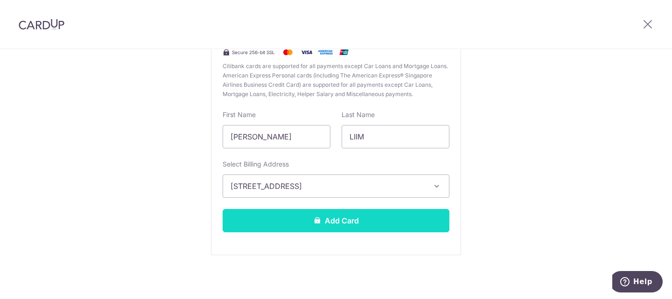
click at [265, 223] on button "Add Card" at bounding box center [336, 220] width 227 height 23
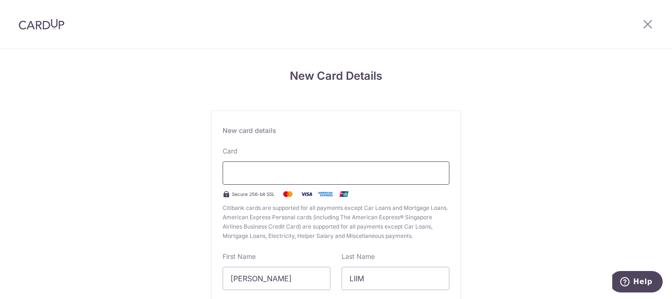
scroll to position [142, 0]
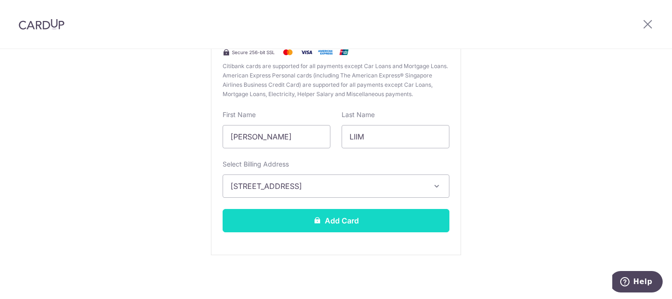
click at [353, 224] on button "Add Card" at bounding box center [336, 220] width 227 height 23
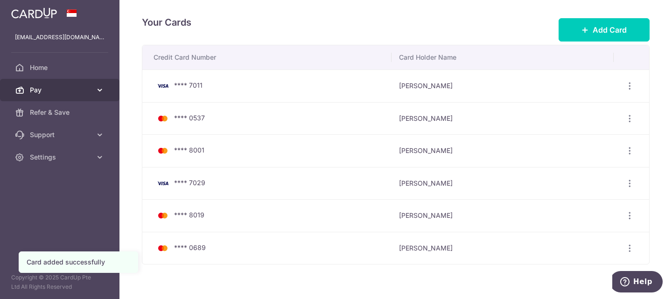
click at [43, 92] on span "Pay" at bounding box center [61, 89] width 62 height 9
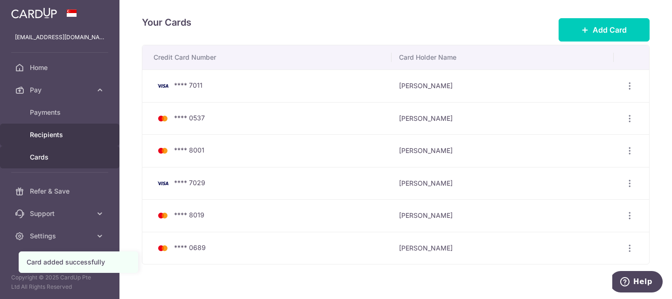
click at [47, 132] on span "Recipients" at bounding box center [61, 134] width 62 height 9
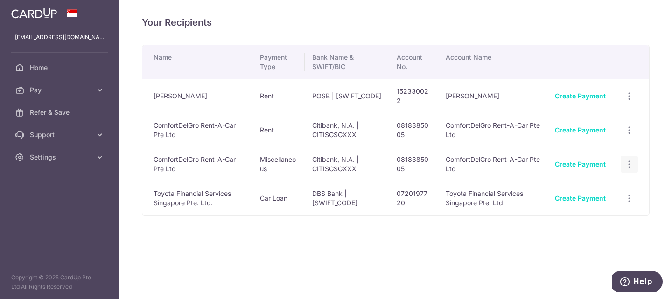
click at [632, 166] on icon "button" at bounding box center [630, 165] width 10 height 10
click at [587, 190] on span "View/Edit" at bounding box center [598, 189] width 63 height 11
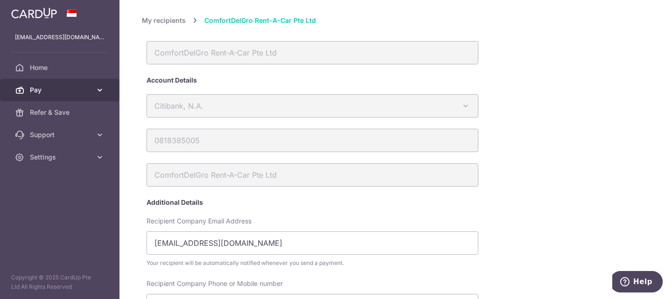
click at [52, 87] on span "Pay" at bounding box center [61, 89] width 62 height 9
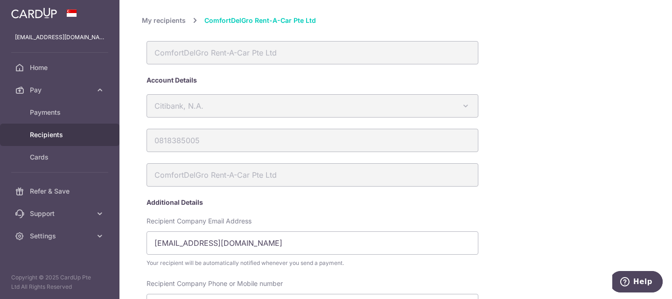
click at [47, 134] on span "Recipients" at bounding box center [61, 134] width 62 height 9
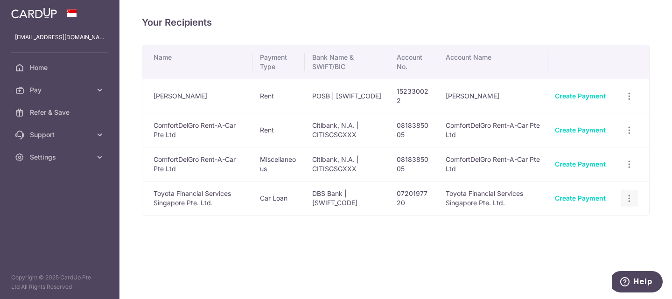
click at [629, 200] on icon "button" at bounding box center [630, 199] width 10 height 10
click at [569, 195] on link "Create Payment" at bounding box center [580, 198] width 51 height 8
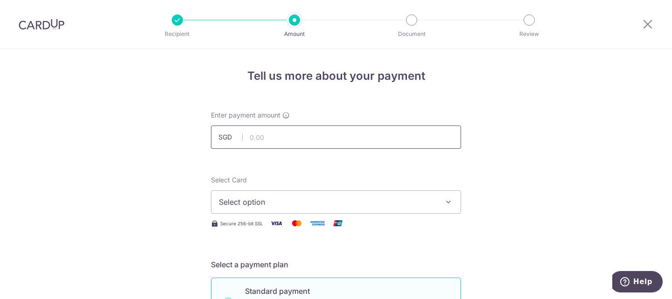
click at [262, 140] on input "text" at bounding box center [336, 137] width 250 height 23
type input "700.00"
click at [257, 196] on button "Select option" at bounding box center [336, 201] width 250 height 23
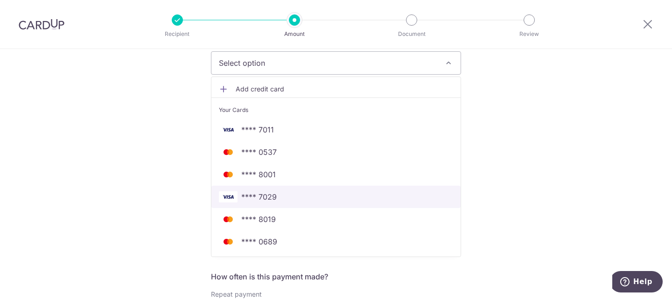
scroll to position [140, 0]
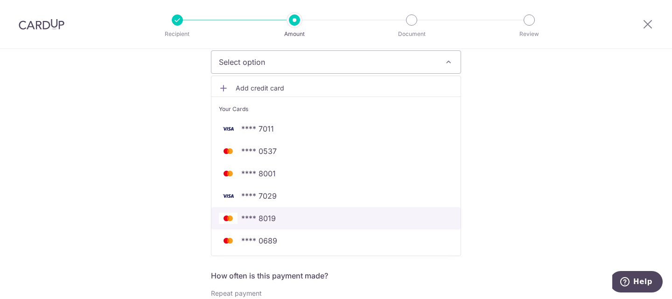
click at [256, 220] on span "**** 8019" at bounding box center [258, 218] width 35 height 11
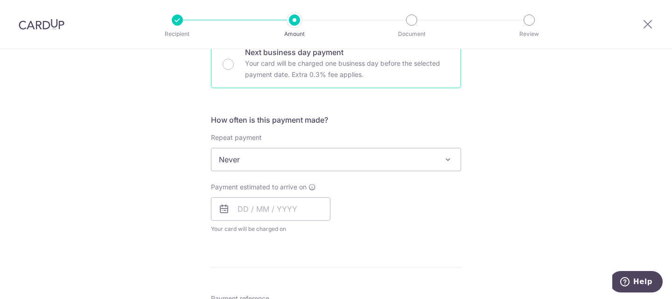
scroll to position [327, 0]
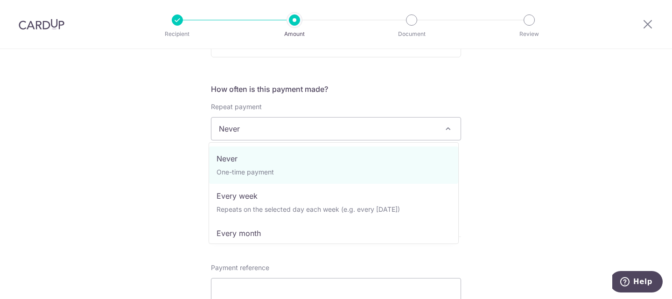
click at [253, 126] on span "Never" at bounding box center [335, 129] width 249 height 22
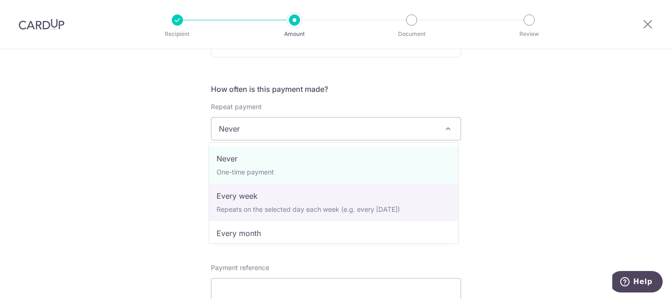
select select "3"
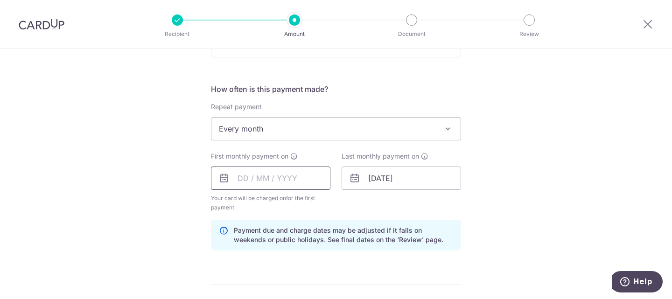
click at [262, 183] on input "text" at bounding box center [270, 178] width 119 height 23
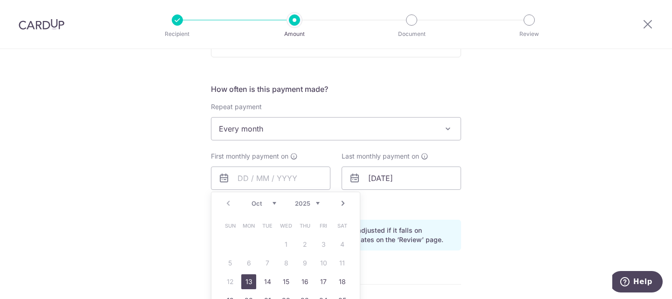
click at [246, 281] on link "13" at bounding box center [248, 281] width 15 height 15
type input "[DATE]"
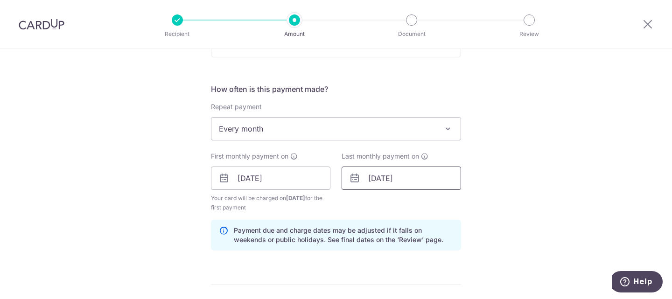
click at [400, 176] on input "[DATE]" at bounding box center [401, 178] width 119 height 23
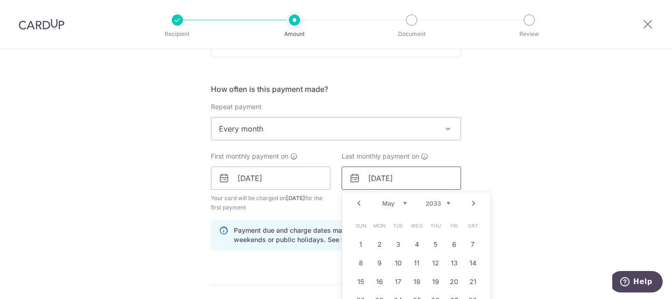
click at [410, 181] on input "[DATE]" at bounding box center [401, 178] width 119 height 23
click at [384, 179] on input "[DATE]" at bounding box center [401, 178] width 119 height 23
click at [370, 182] on input "[DATE]" at bounding box center [401, 178] width 119 height 23
type input "[DATE]"
click at [179, 165] on div "Tell us more about your payment Enter payment amount SGD 700.00 700.00 Select C…" at bounding box center [336, 168] width 672 height 892
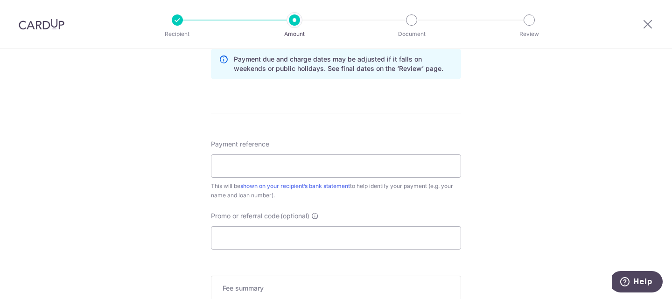
scroll to position [560, 0]
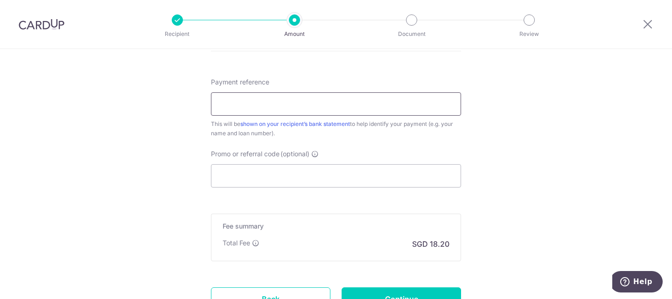
click at [237, 99] on input "Payment reference" at bounding box center [336, 103] width 250 height 23
type input "SNL3457S HP No 15643"
click at [263, 175] on input "Promo or referral code (optional)" at bounding box center [336, 175] width 250 height 23
paste input "OFF225"
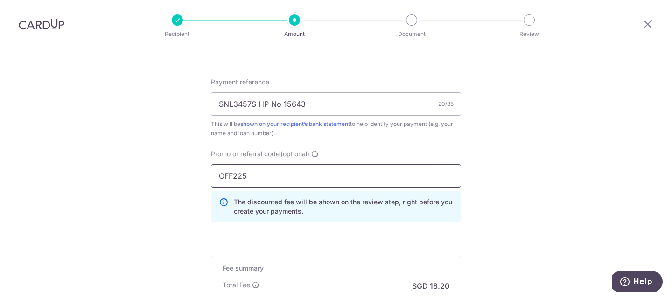
type input "OFF225"
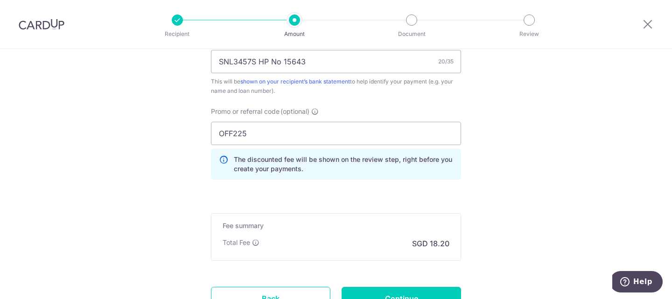
scroll to position [684, 0]
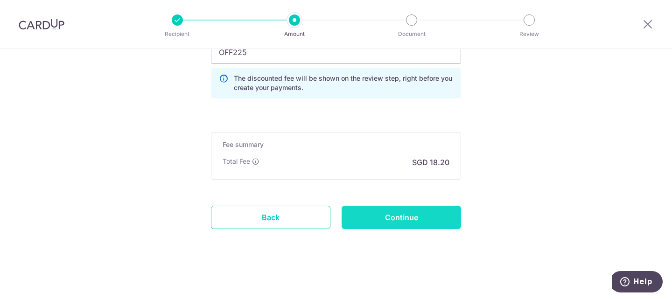
click at [394, 220] on input "Continue" at bounding box center [401, 217] width 119 height 23
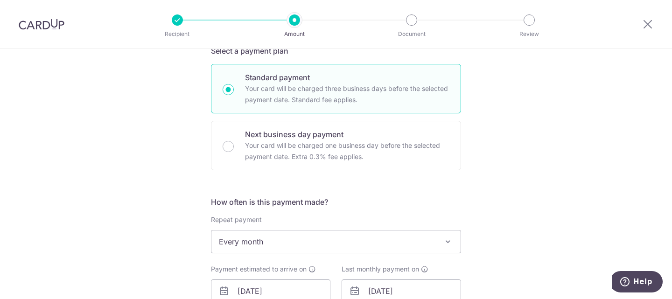
scroll to position [280, 0]
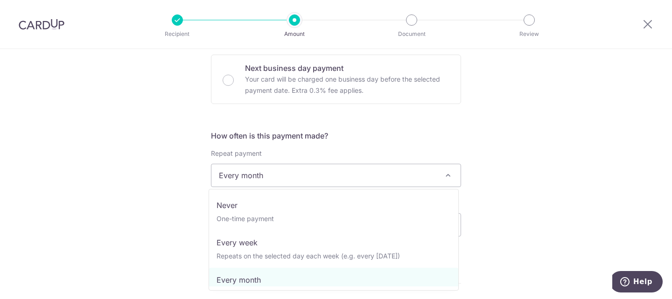
click at [294, 173] on span "Every month" at bounding box center [335, 175] width 249 height 22
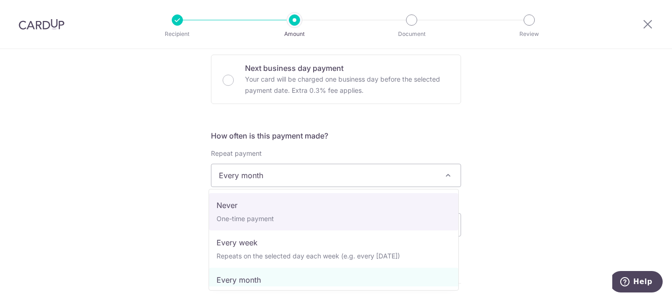
select select "1"
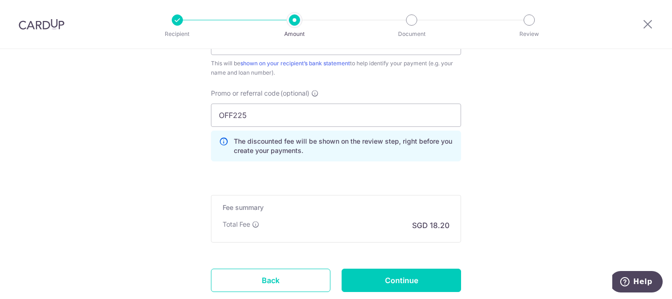
scroll to position [653, 0]
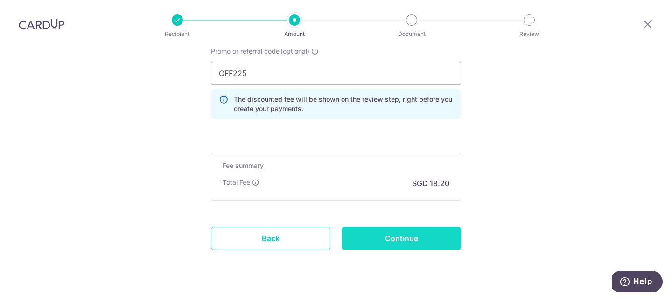
click at [386, 230] on input "Continue" at bounding box center [401, 238] width 119 height 23
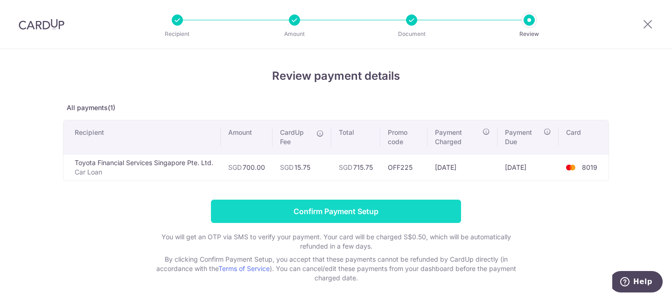
click at [357, 210] on input "Confirm Payment Setup" at bounding box center [336, 211] width 250 height 23
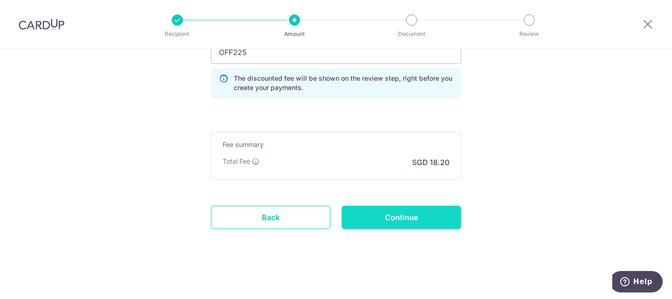
scroll to position [619, 0]
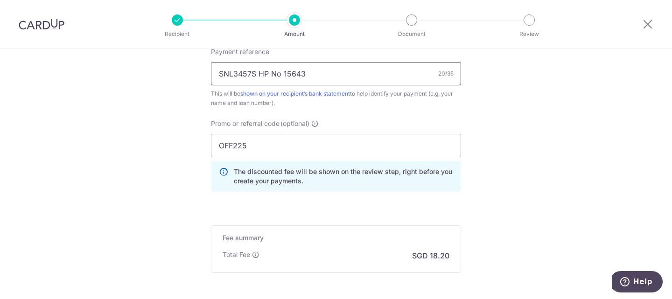
click at [276, 72] on input "SNL3457S HP No 15643" at bounding box center [336, 73] width 250 height 23
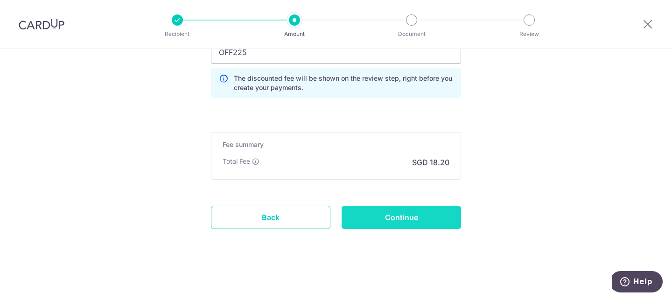
type input "SNL3457S HP 15643"
click at [364, 212] on input "Continue" at bounding box center [401, 217] width 119 height 23
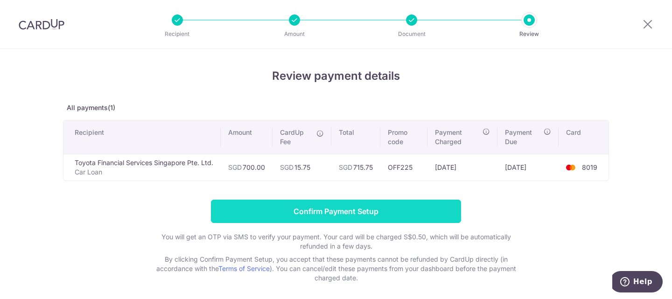
click at [414, 208] on input "Confirm Payment Setup" at bounding box center [336, 211] width 250 height 23
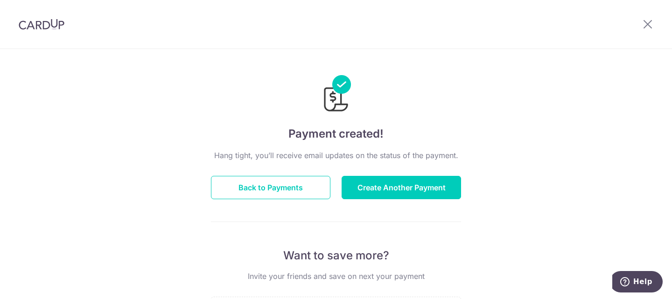
scroll to position [93, 0]
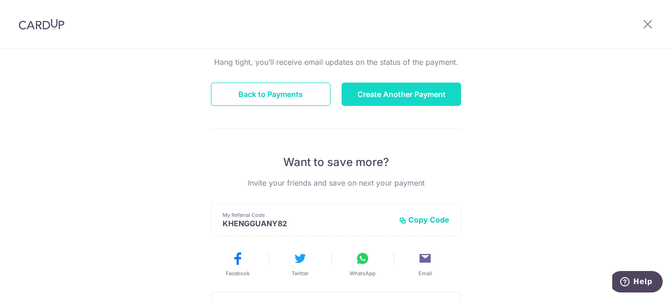
click at [381, 96] on button "Create Another Payment" at bounding box center [401, 94] width 119 height 23
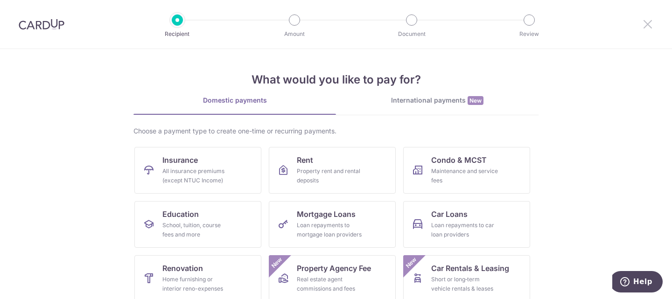
click at [646, 24] on icon at bounding box center [647, 24] width 11 height 12
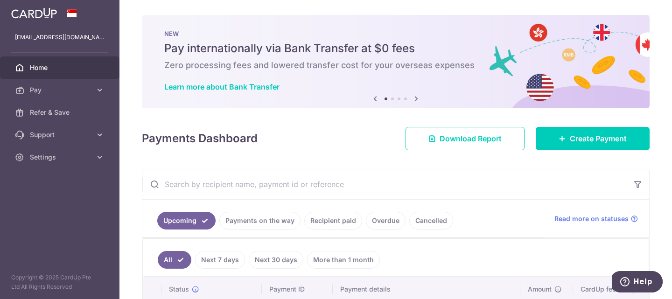
scroll to position [87, 0]
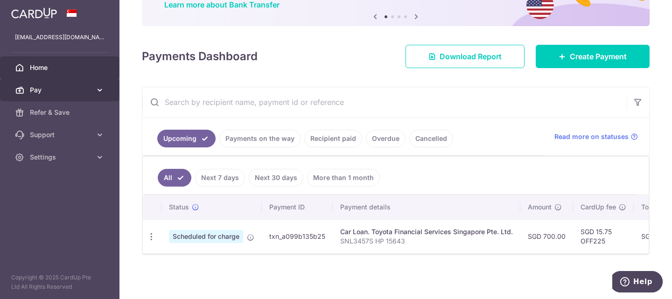
click at [79, 89] on span "Pay" at bounding box center [61, 89] width 62 height 9
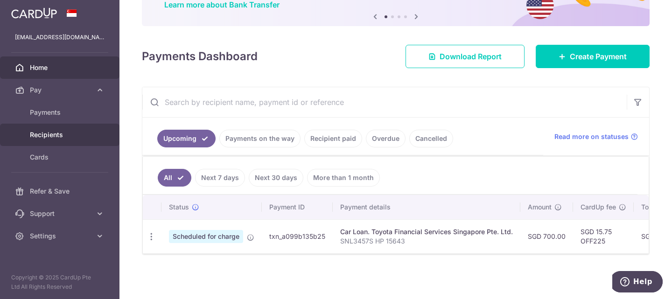
click at [57, 131] on span "Recipients" at bounding box center [61, 134] width 62 height 9
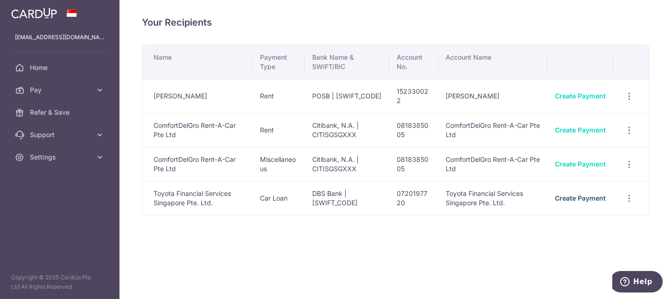
click at [564, 199] on link "Create Payment" at bounding box center [580, 198] width 51 height 8
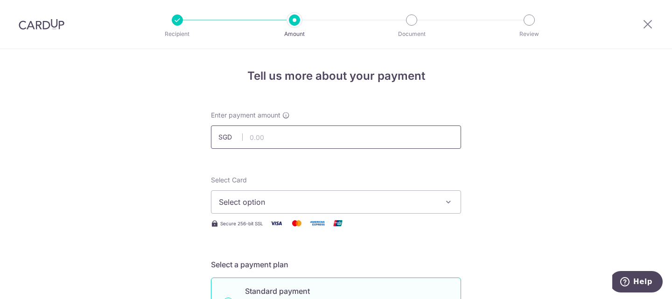
click at [266, 140] on input "text" at bounding box center [336, 137] width 250 height 23
type input "1,096.00"
click at [272, 198] on span "Select option" at bounding box center [328, 202] width 218 height 11
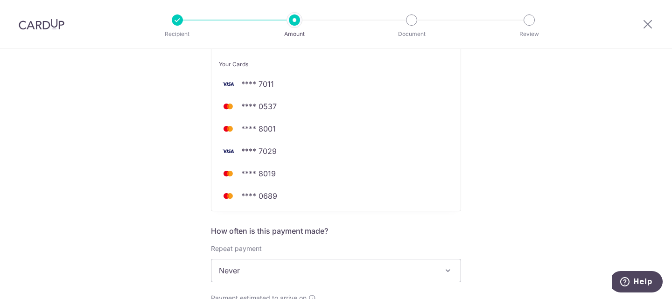
scroll to position [187, 0]
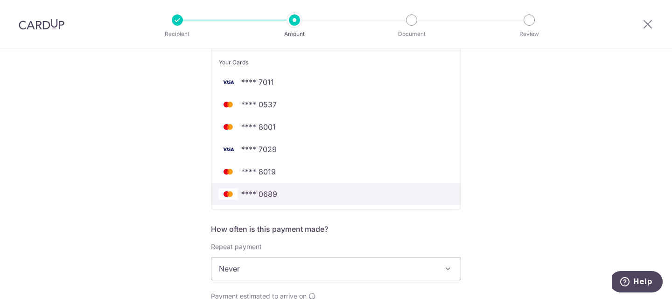
click at [272, 200] on link "**** 0689" at bounding box center [335, 194] width 249 height 22
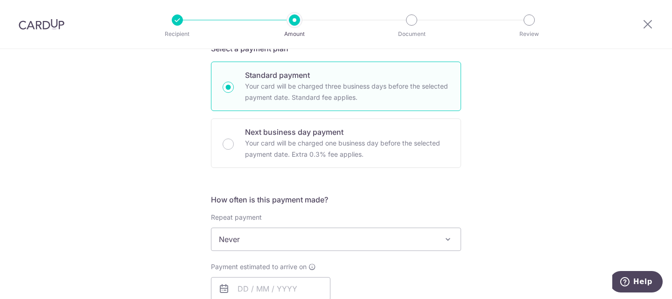
scroll to position [280, 0]
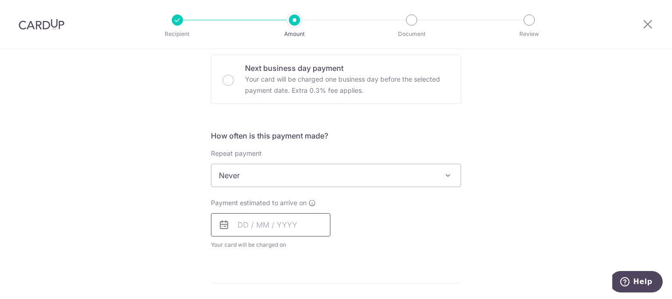
click at [268, 229] on input "text" at bounding box center [270, 224] width 119 height 23
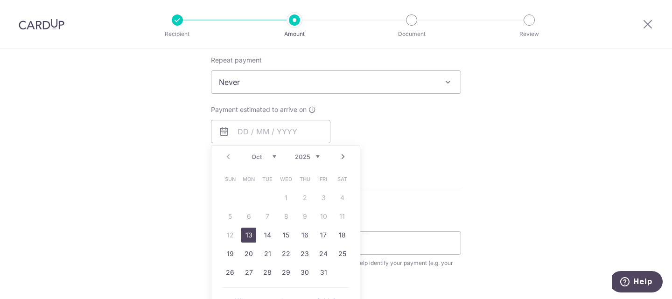
click at [248, 239] on link "13" at bounding box center [248, 235] width 15 height 15
type input "[DATE]"
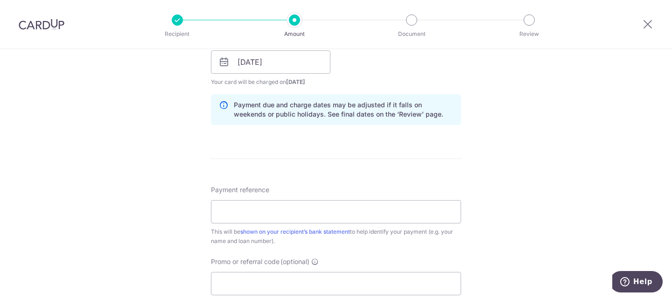
scroll to position [467, 0]
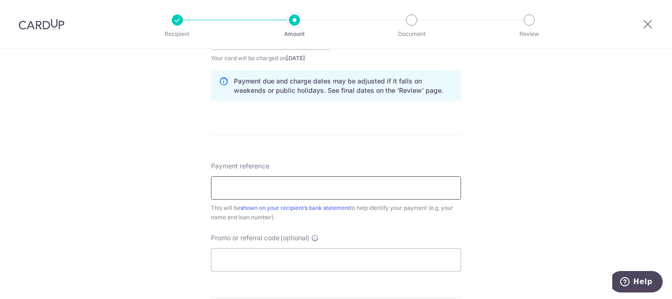
click at [235, 183] on input "Payment reference" at bounding box center [336, 187] width 250 height 23
type input "SNL3457S HP 15643"
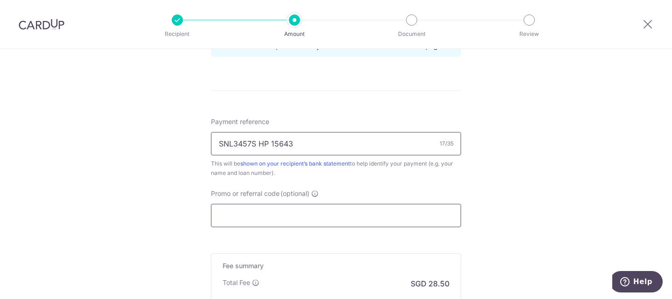
scroll to position [513, 0]
click at [238, 211] on input "Promo or referral code (optional)" at bounding box center [336, 213] width 250 height 23
paste input "OFF225"
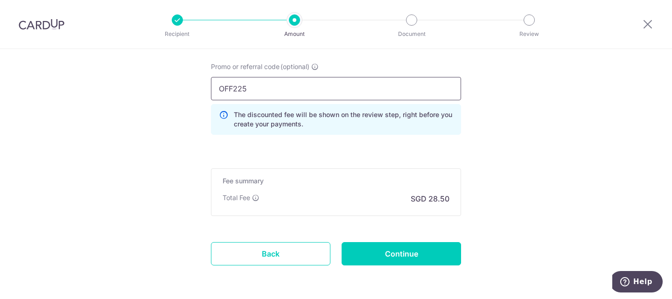
scroll to position [653, 0]
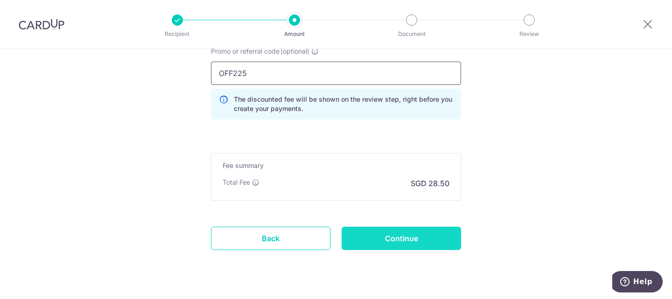
type input "OFF225"
click at [366, 239] on input "Continue" at bounding box center [401, 238] width 119 height 23
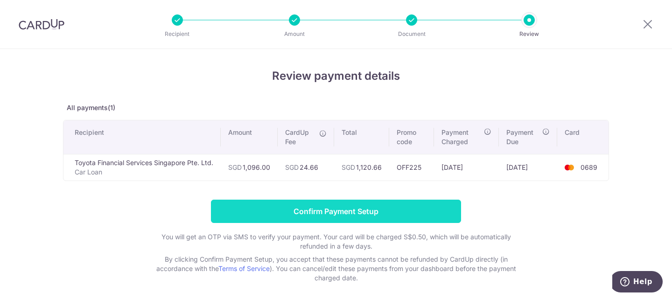
click at [274, 210] on input "Confirm Payment Setup" at bounding box center [336, 211] width 250 height 23
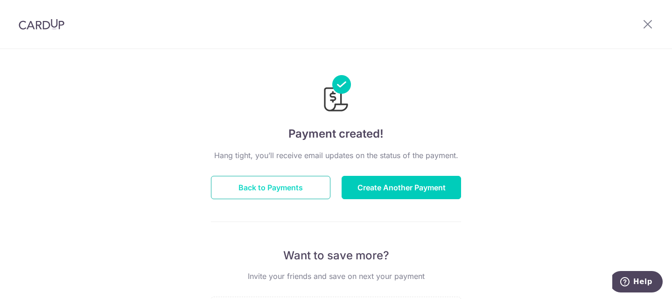
click at [255, 188] on button "Back to Payments" at bounding box center [270, 187] width 119 height 23
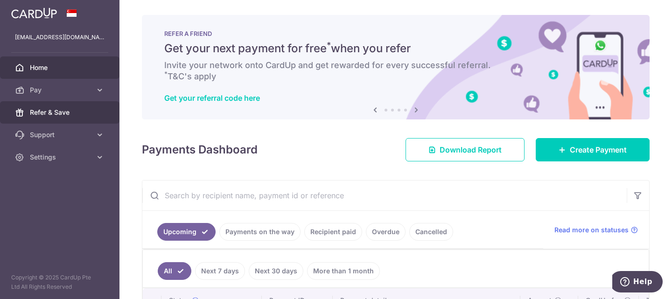
click at [43, 116] on span "Refer & Save" at bounding box center [61, 112] width 62 height 9
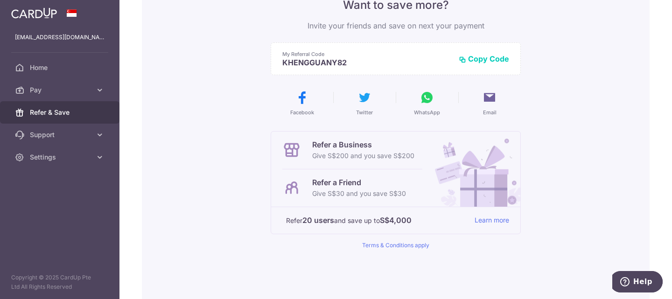
scroll to position [93, 0]
